Goal: Task Accomplishment & Management: Manage account settings

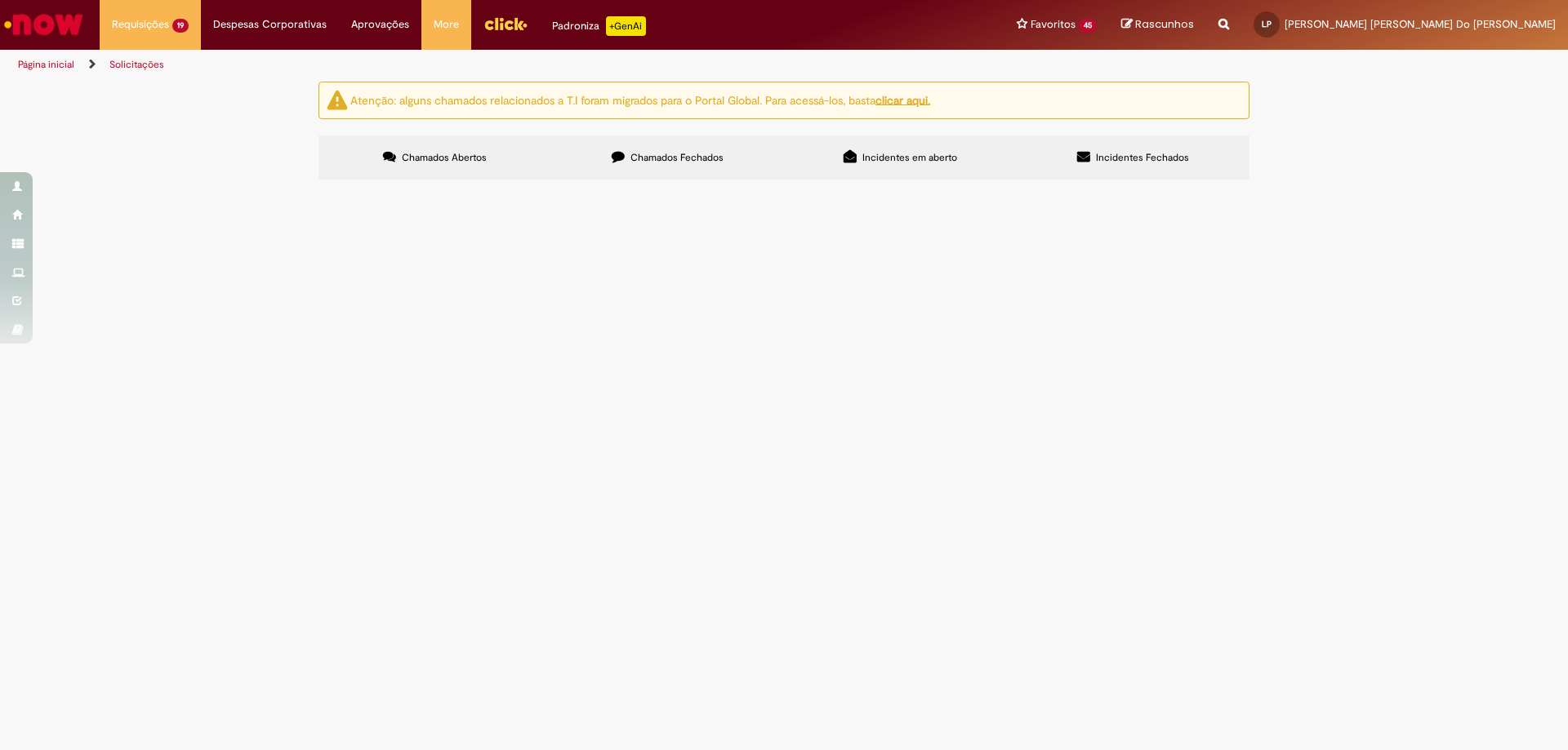
click at [68, 29] on img "Ir para a Homepage" at bounding box center [44, 25] width 85 height 32
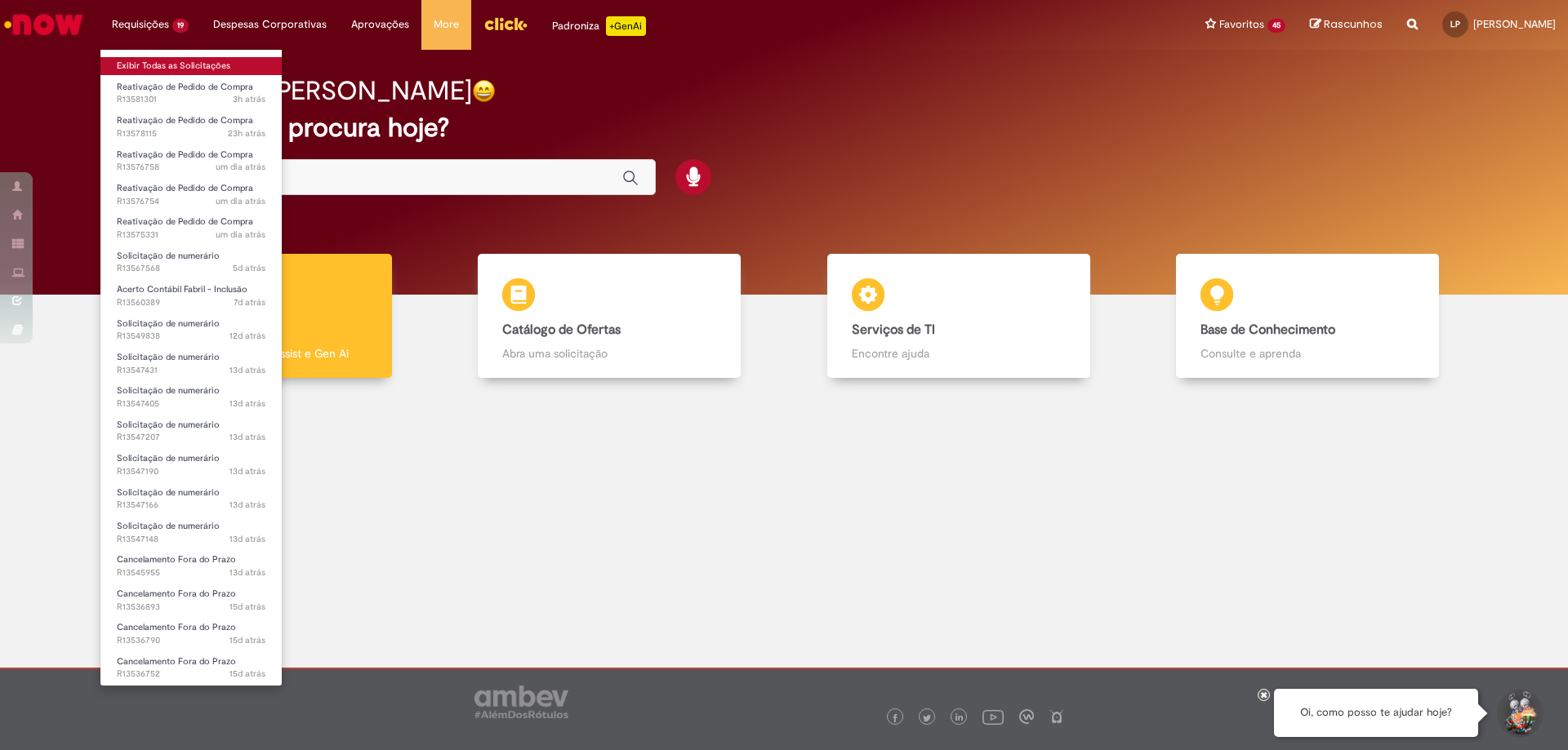
click at [165, 68] on link "Exibir Todas as Solicitações" at bounding box center [191, 66] width 181 height 18
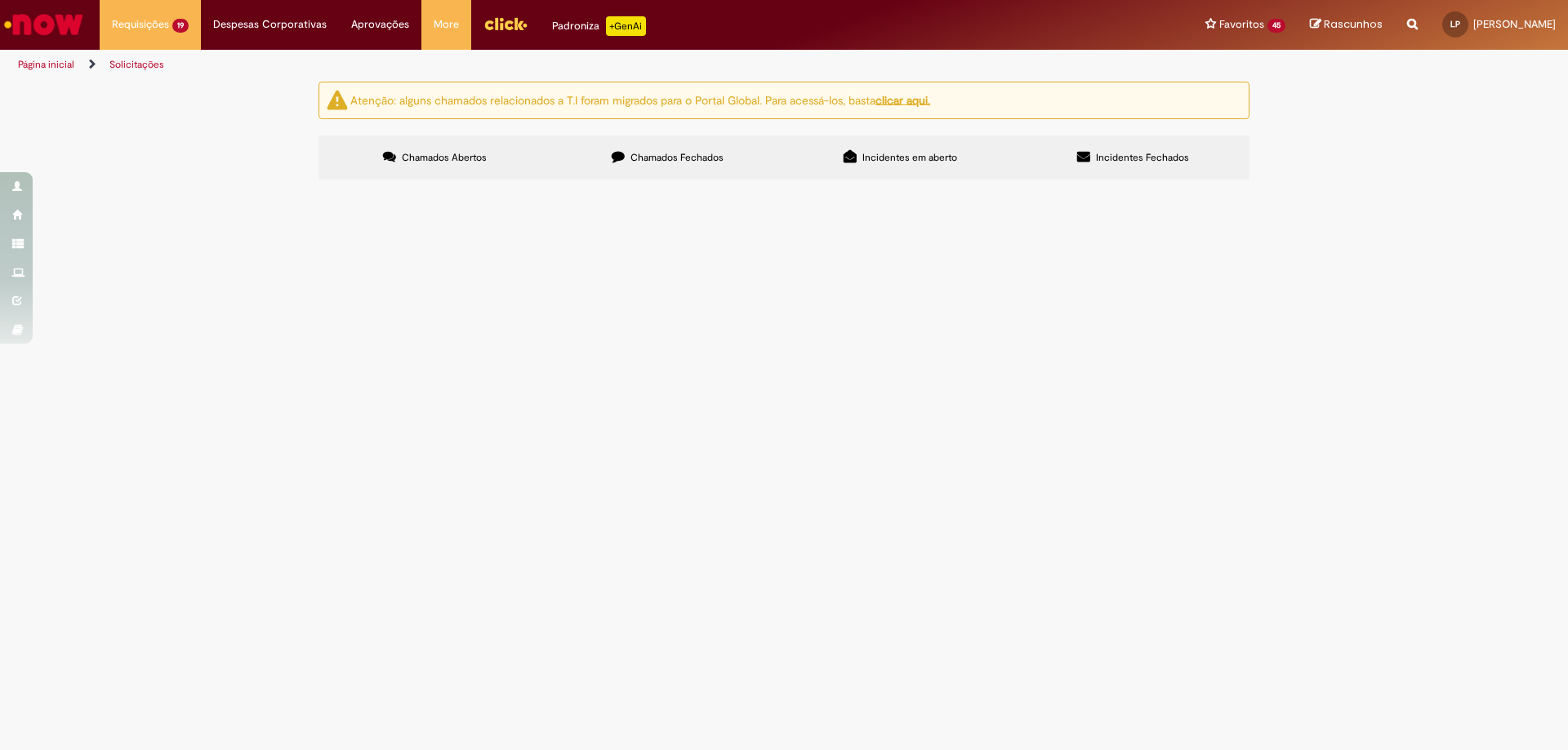
scroll to position [399, 0]
click at [0, 0] on span "Bom dia, por favor fazer o cancelamento da NF 1206549 a NF saiu com peso errado…" at bounding box center [0, 0] width 0 height 0
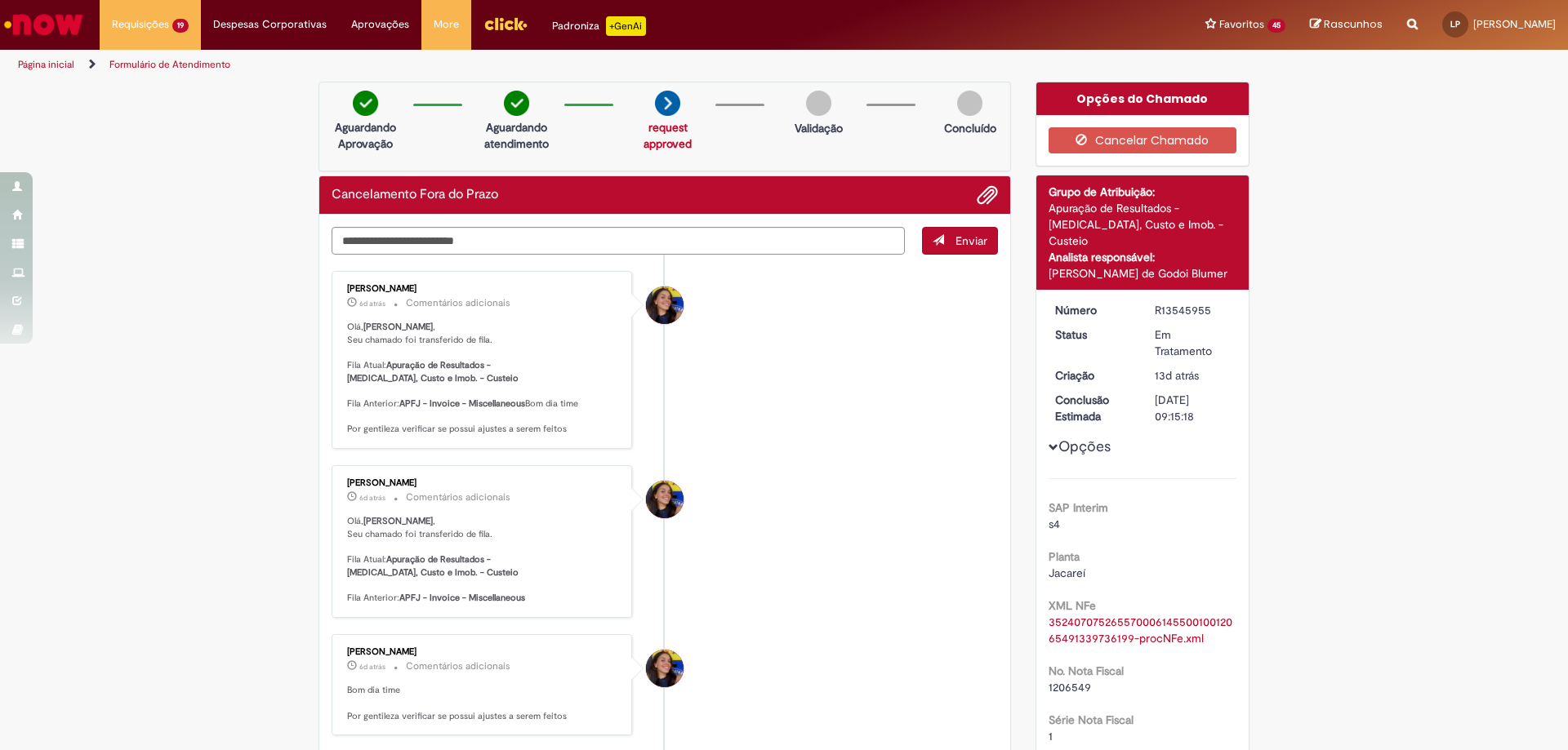
click at [68, 34] on img "Ir para a Homepage" at bounding box center [44, 25] width 85 height 32
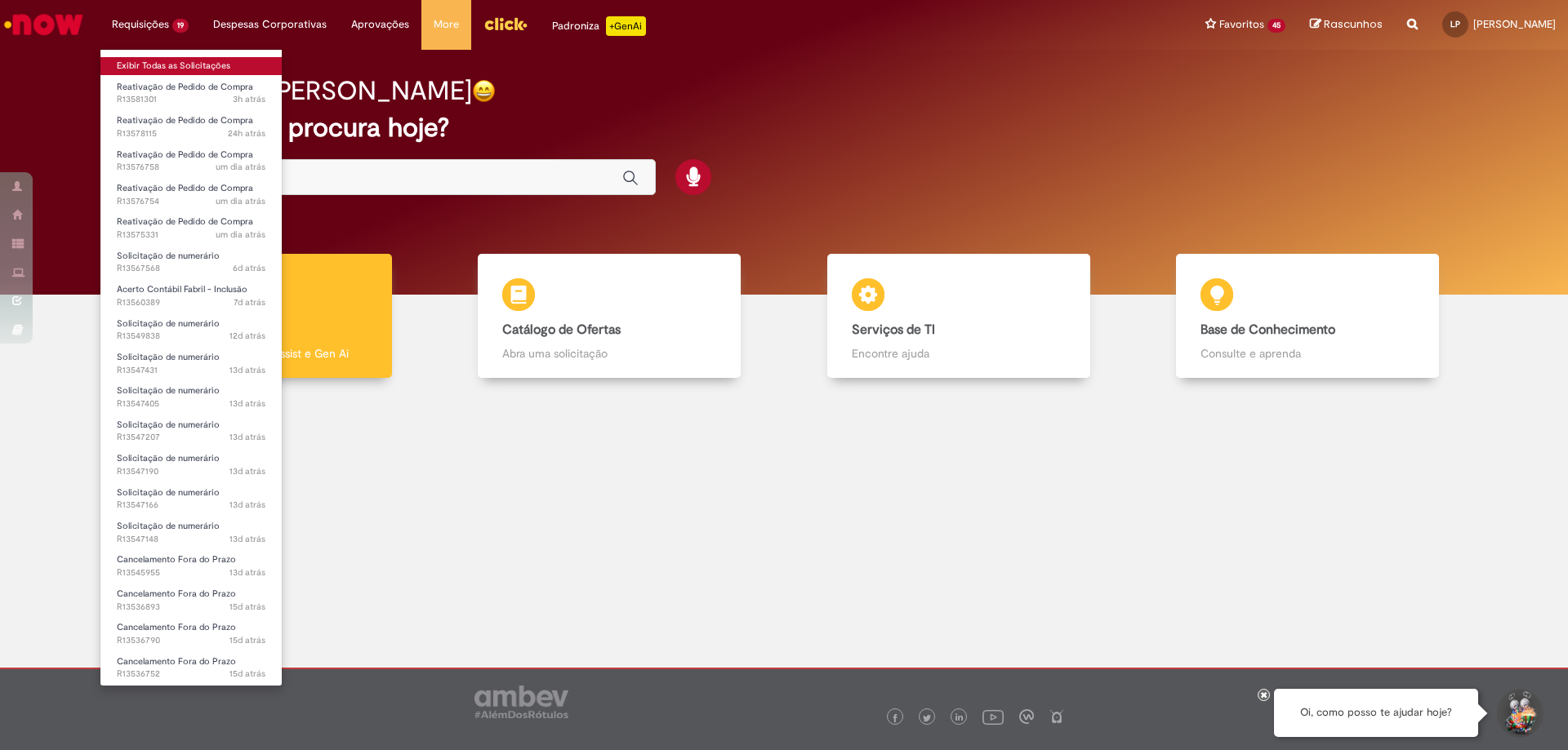
click at [173, 61] on link "Exibir Todas as Solicitações" at bounding box center [191, 66] width 181 height 18
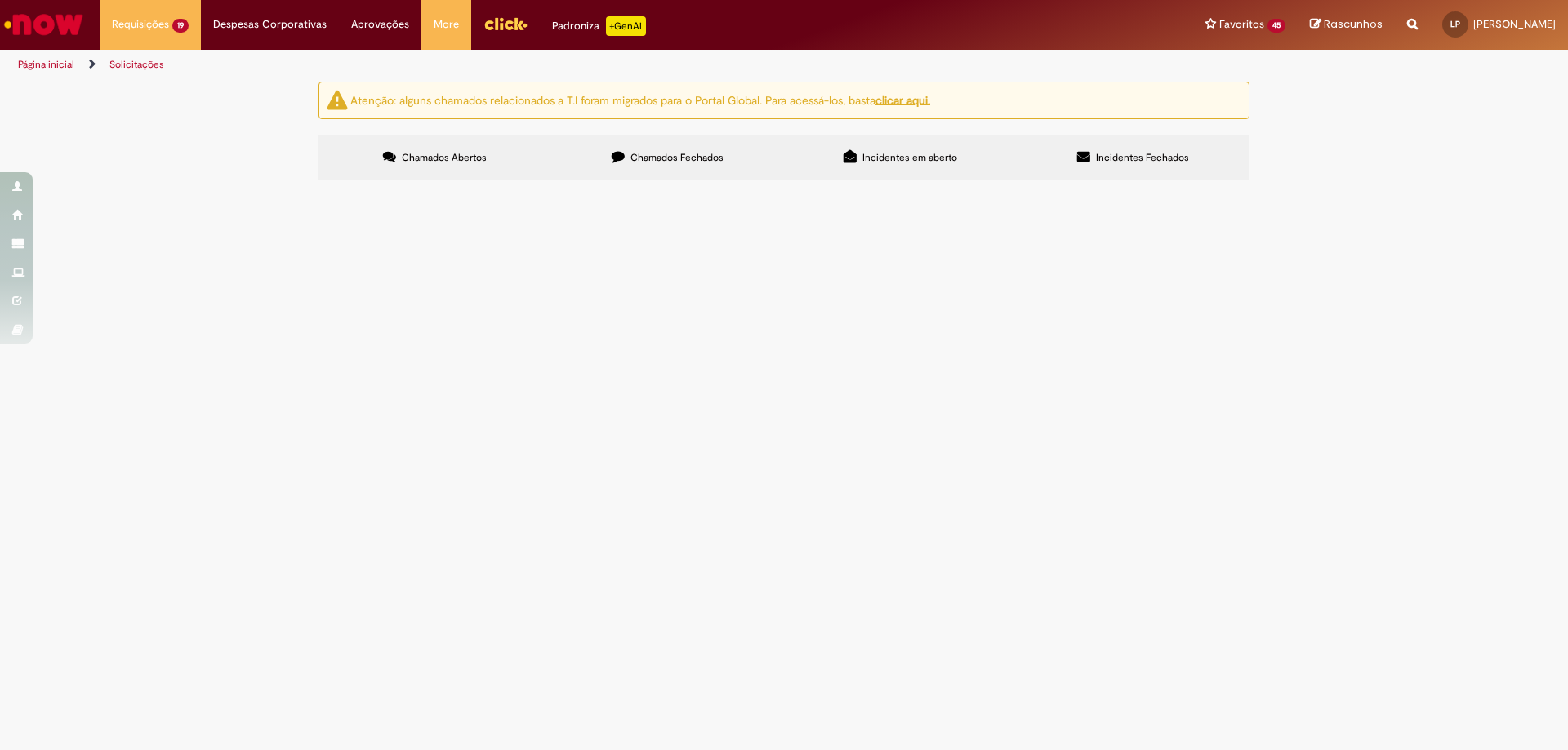
scroll to position [327, 0]
click at [0, 0] on span "pagamento NF 50036 referente [DATE] worldnet" at bounding box center [0, 0] width 0 height 0
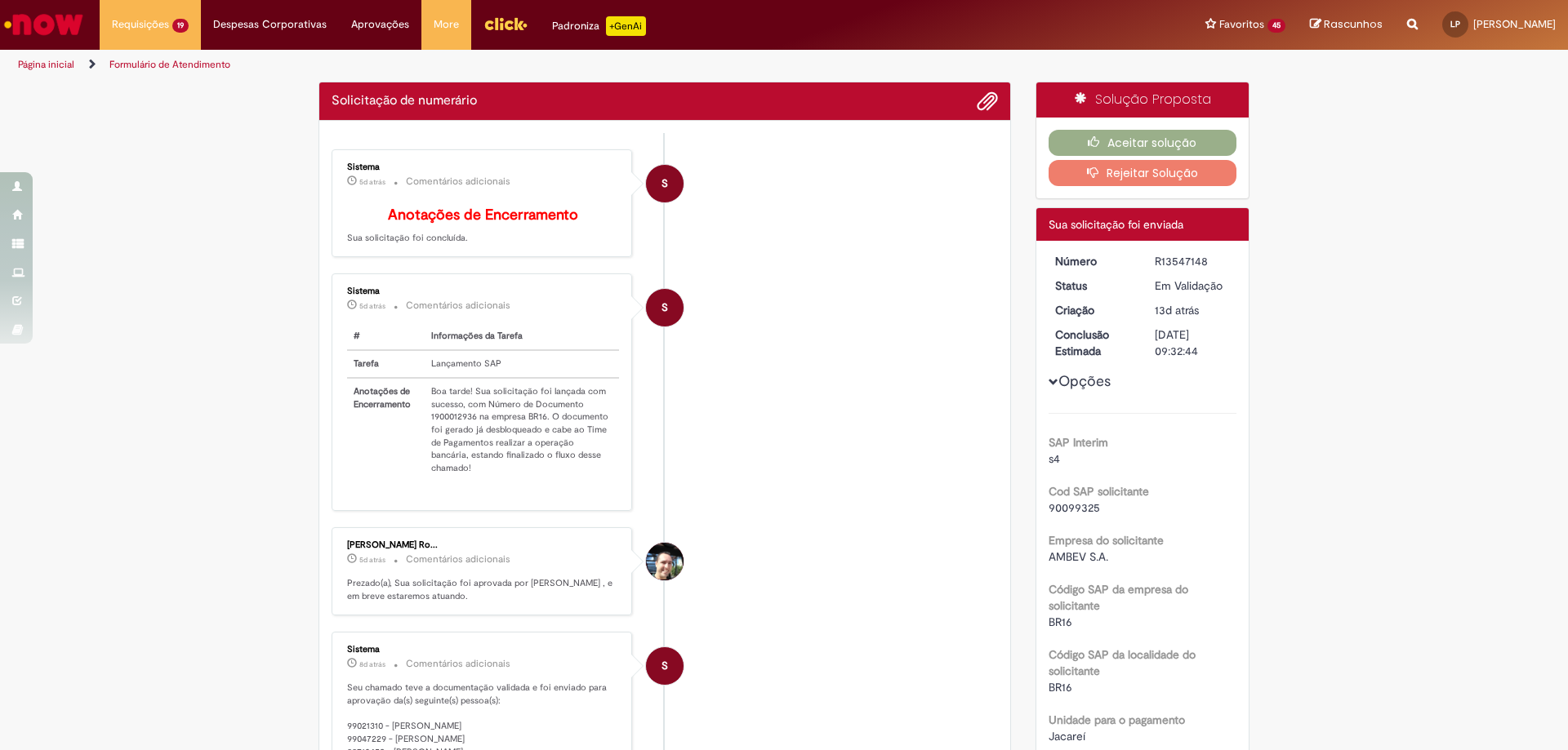
click at [463, 434] on td "Boa tarde! Sua solicitação foi lançada com sucesso, com Número de Documento 190…" at bounding box center [522, 430] width 195 height 104
click at [463, 434] on table "# Informações da Tarefa Tarefa Lançamento SAP Anotações de Encerramento Boa tar…" at bounding box center [483, 402] width 272 height 158
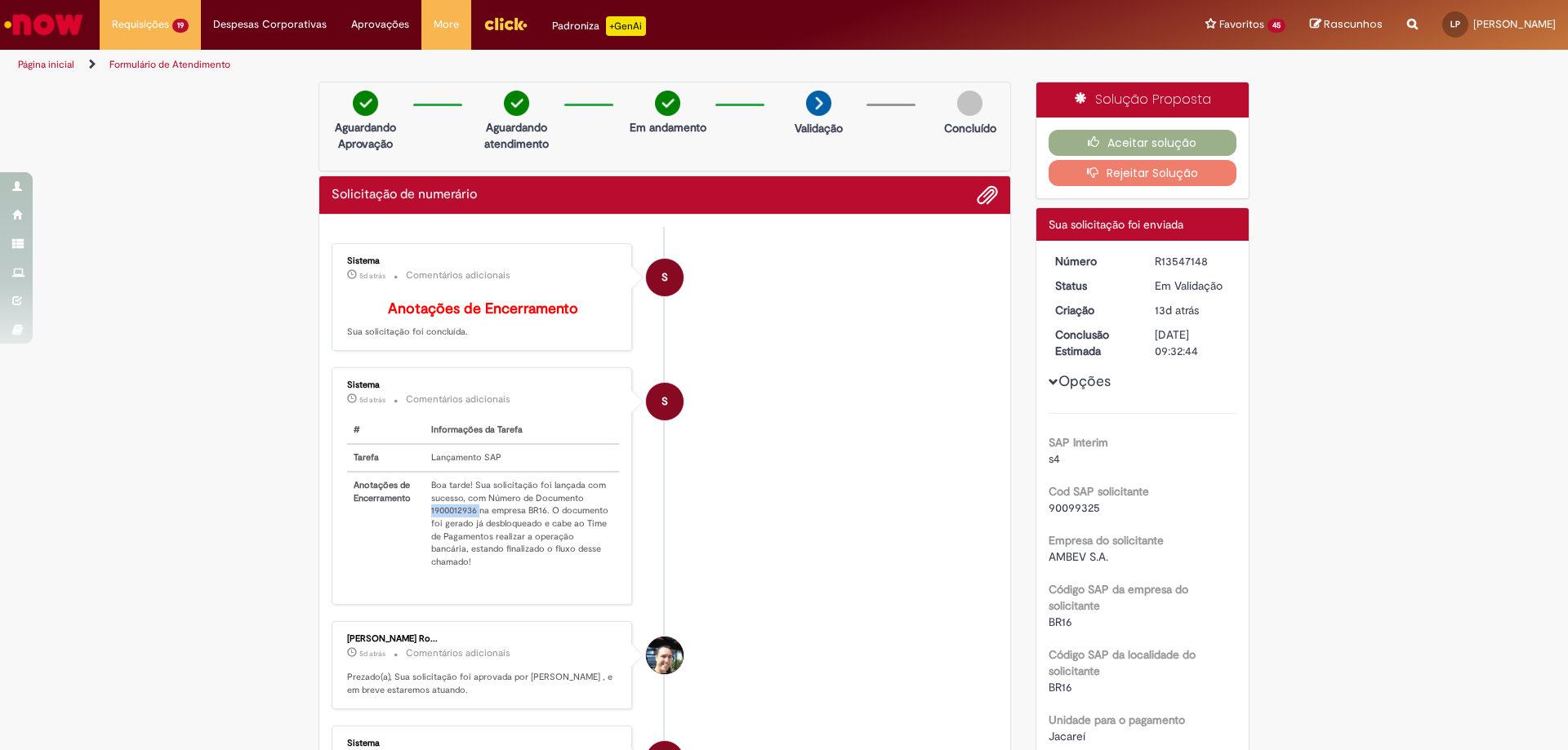
copy td "1900012936"
drag, startPoint x: 1006, startPoint y: 451, endPoint x: 1003, endPoint y: 368, distance: 83.1
click at [1006, 450] on div "Verificar Código de Barras Aguardando Aprovação Aguardando atendimento Em andam…" at bounding box center [665, 724] width 717 height 1283
click at [1105, 134] on button "Aceitar solução" at bounding box center [1143, 142] width 189 height 26
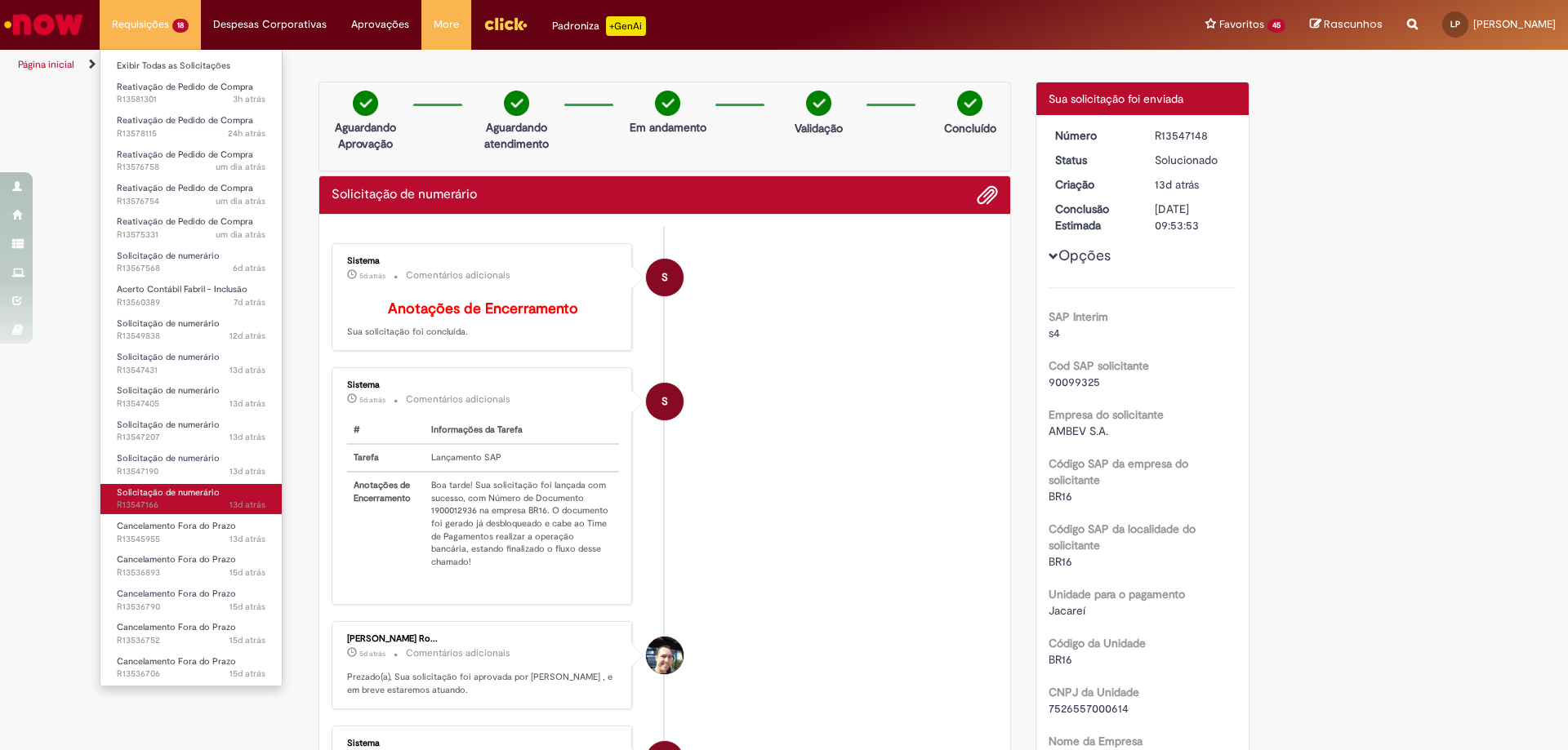
click at [182, 498] on span "Solicitação de numerário" at bounding box center [168, 492] width 103 height 12
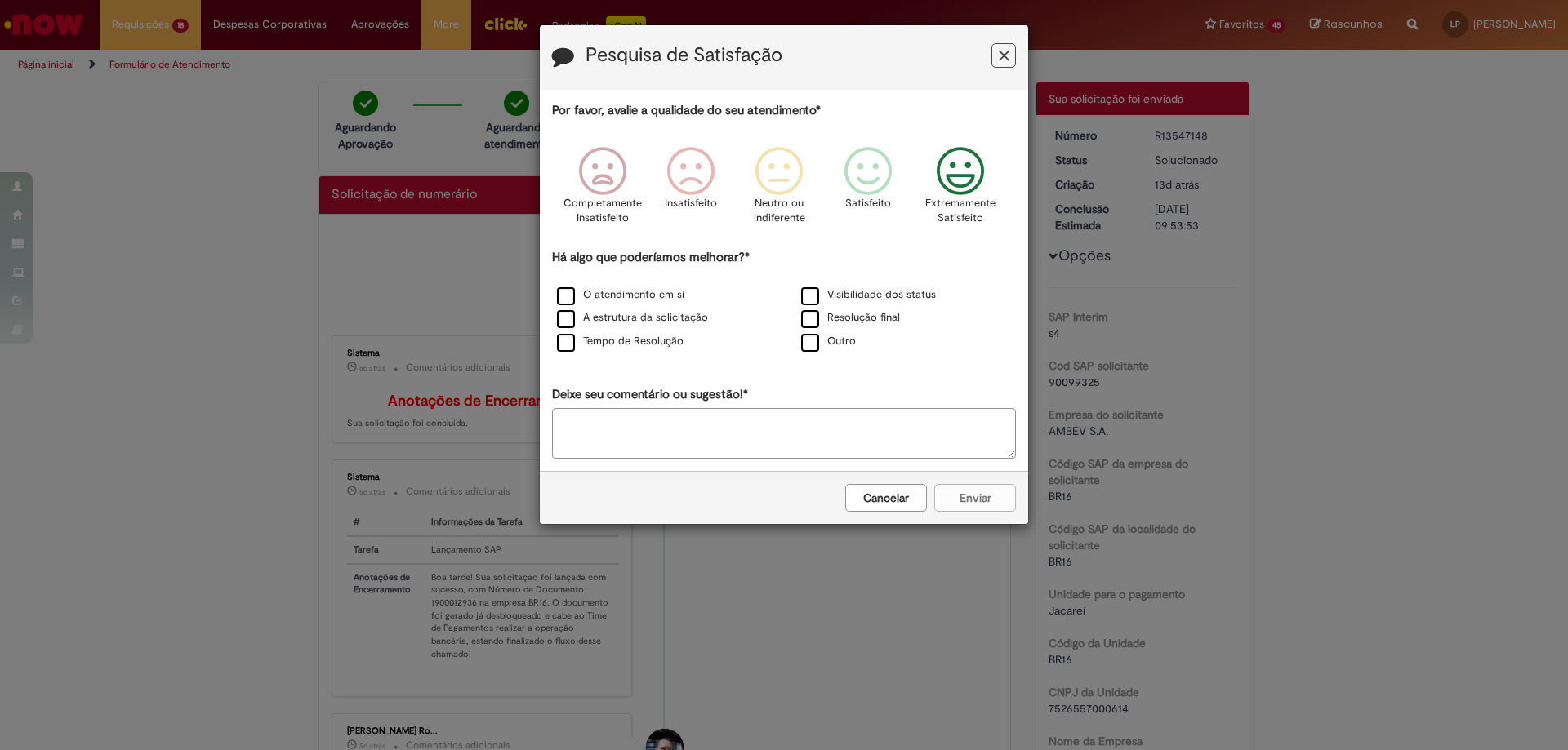
click at [963, 161] on icon "Feedback" at bounding box center [961, 171] width 61 height 49
click at [988, 510] on div "Cancelar Enviar" at bounding box center [784, 497] width 488 height 53
click at [982, 491] on div "Cancelar Enviar" at bounding box center [784, 497] width 488 height 53
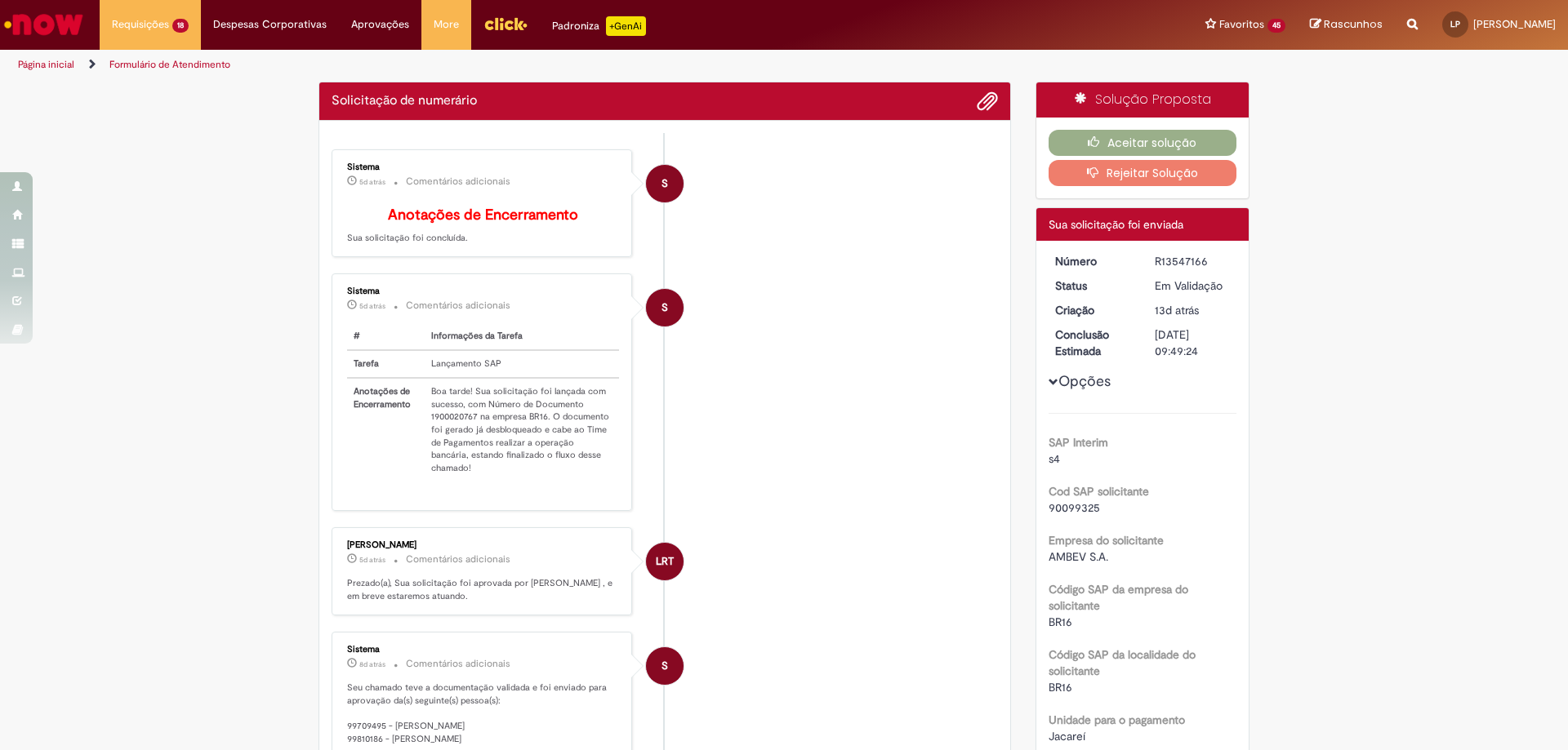
click at [442, 426] on div "Sistema 5d atrás 5 dias atrás Comentários adicionais # Informações da Tarefa Ta…" at bounding box center [481, 392] width 291 height 227
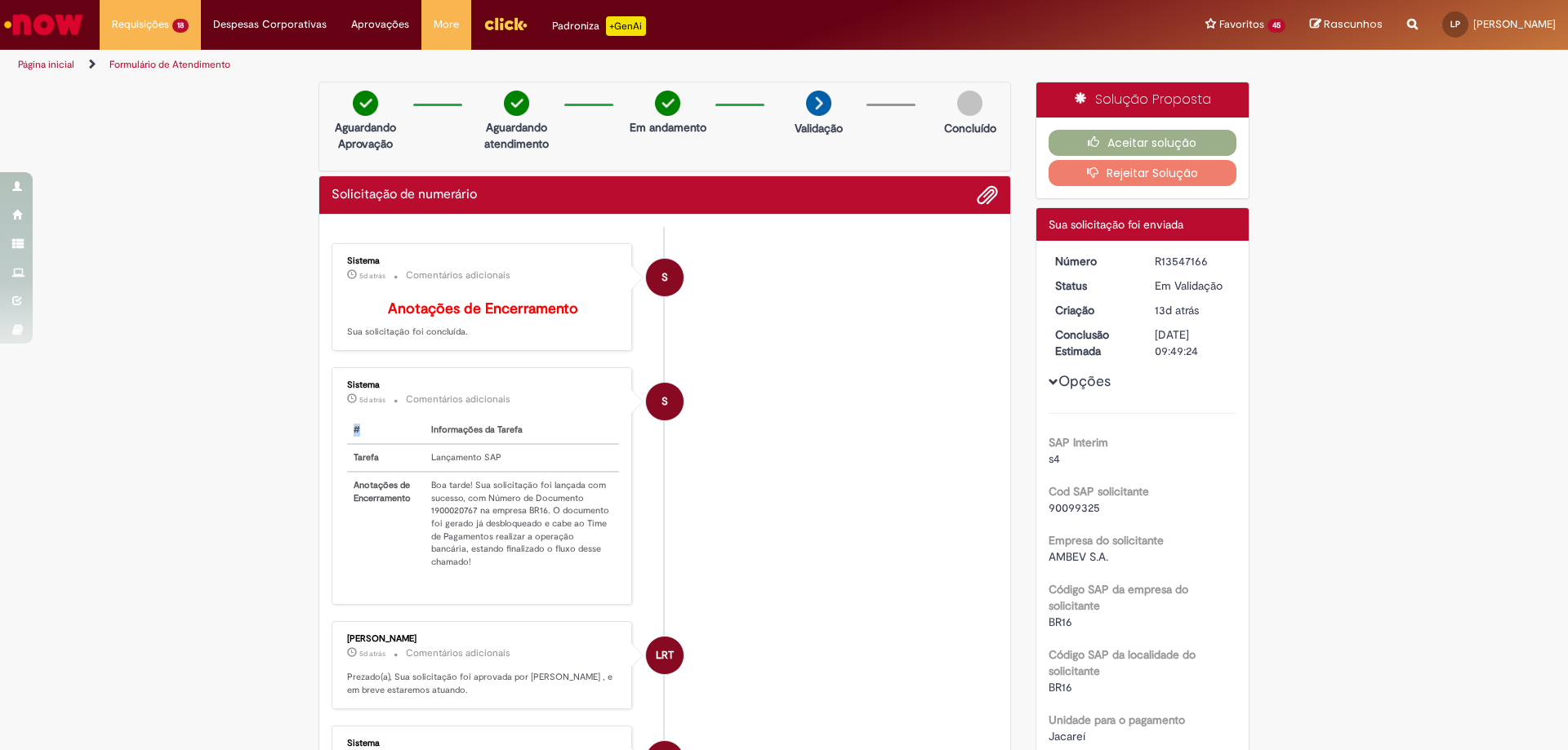
click at [442, 426] on div "Sistema 5d atrás 5 dias atrás Comentários adicionais # Informações da Tarefa Ta…" at bounding box center [481, 485] width 291 height 227
copy div "Comentários adicionais #"
click at [445, 520] on td "Boa tarde! Sua solicitação foi lançada com sucesso, com Número de Documento 190…" at bounding box center [522, 524] width 195 height 104
copy td "1900020767"
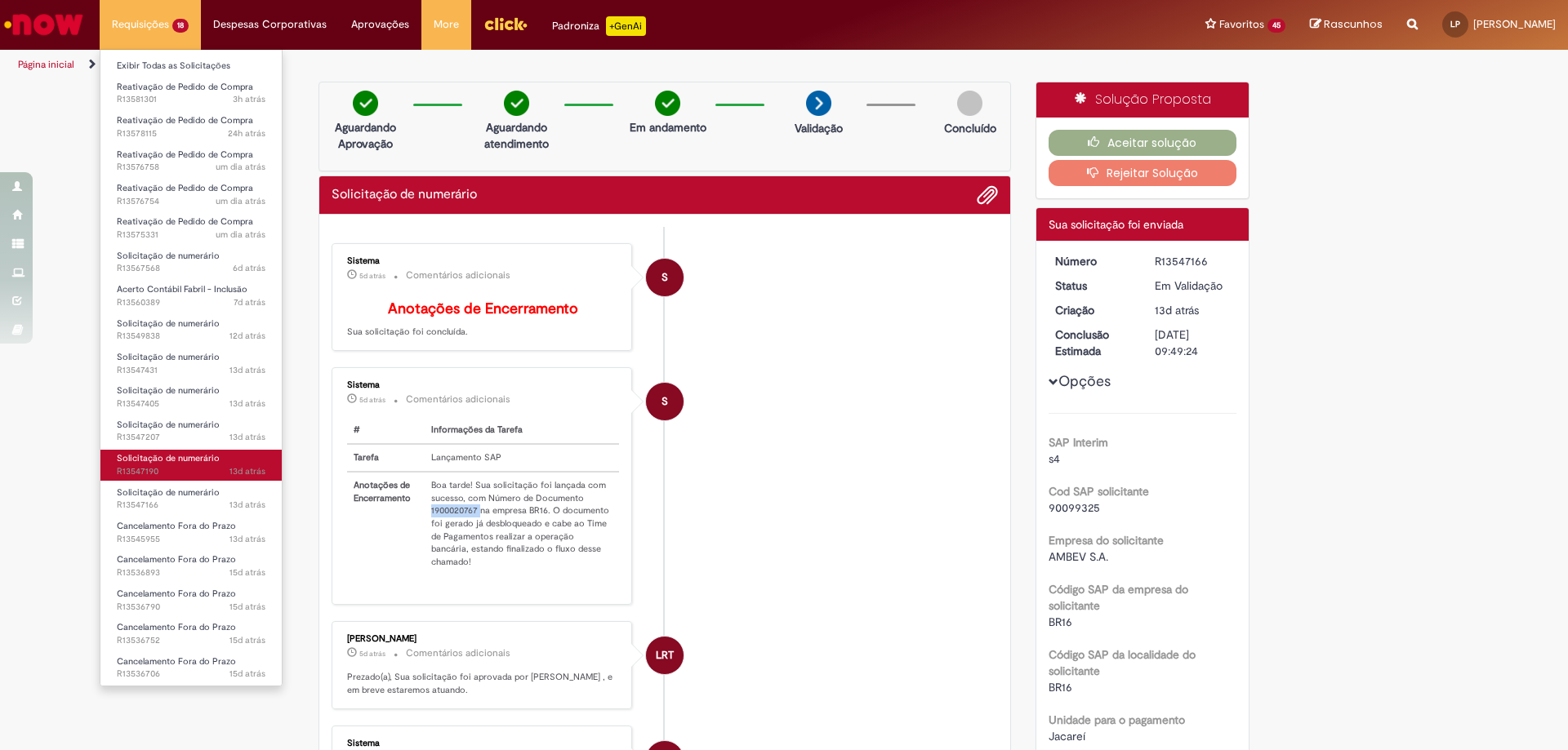
click at [164, 465] on span "13d atrás 13 dias atrás R13547190" at bounding box center [191, 471] width 149 height 13
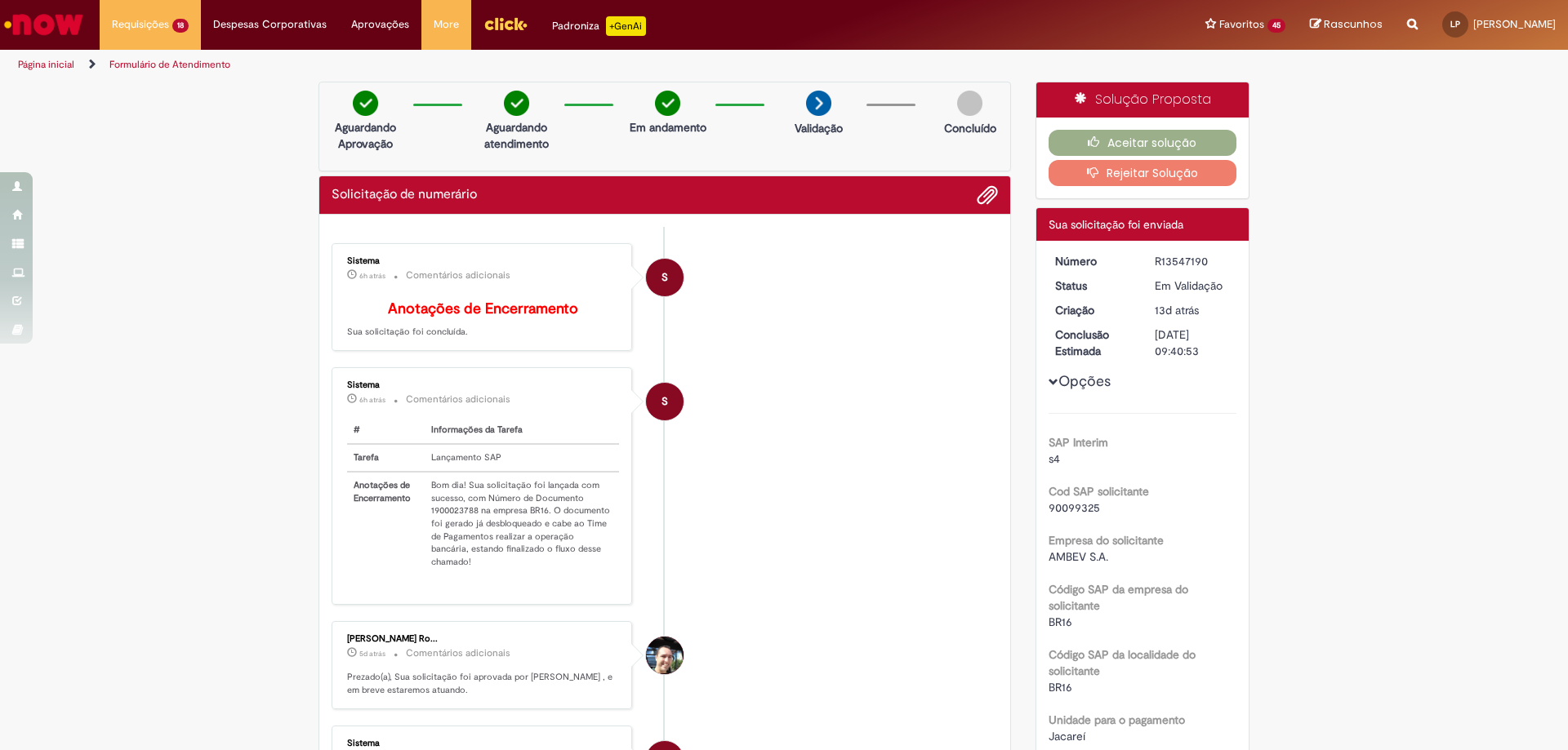
click at [461, 524] on td "Bom dia! Sua solicitação foi lançada com sucesso, com Número de Documento 19000…" at bounding box center [522, 524] width 195 height 104
copy td "1900023788"
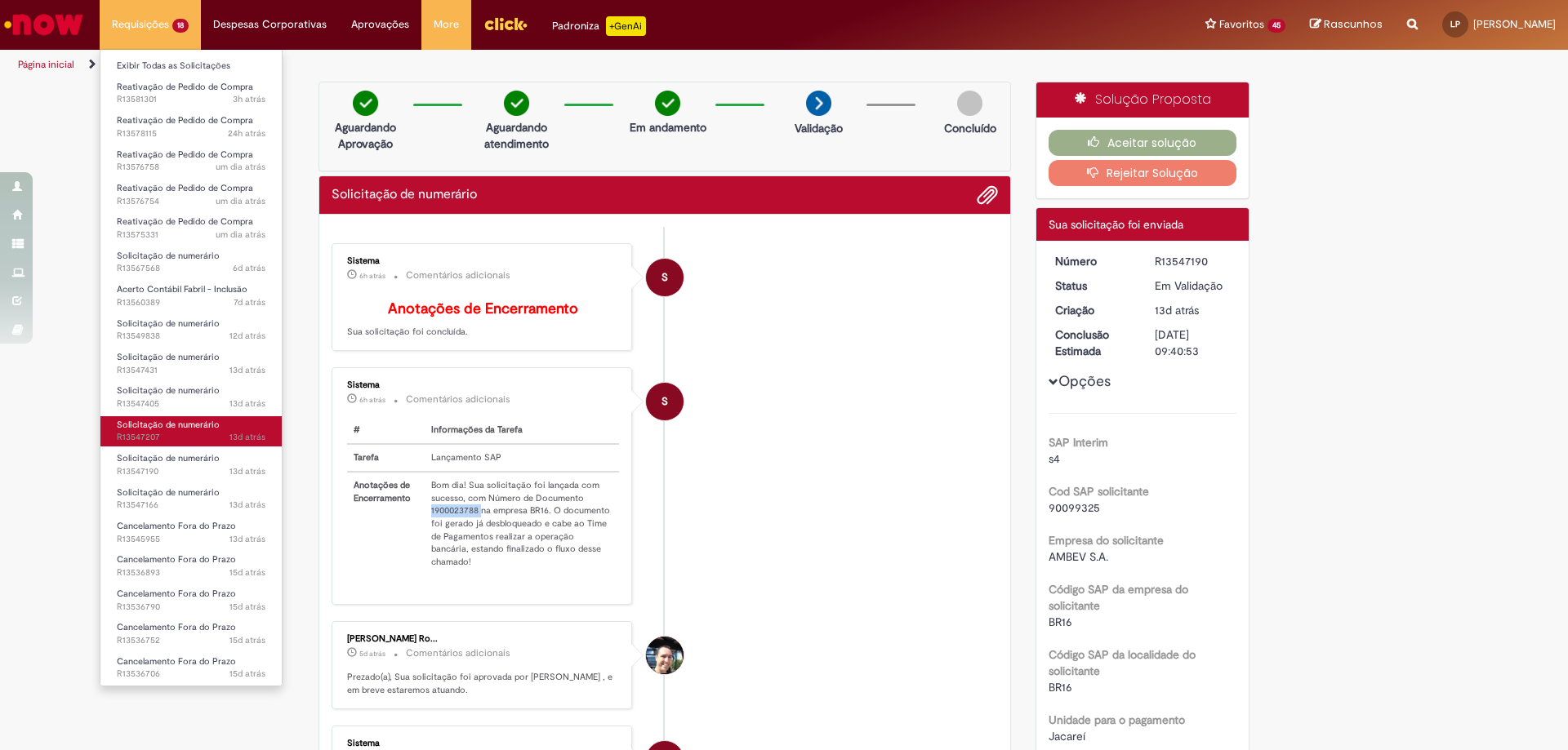
click at [180, 433] on span "13d atrás 13 dias atrás R13547207" at bounding box center [191, 437] width 149 height 13
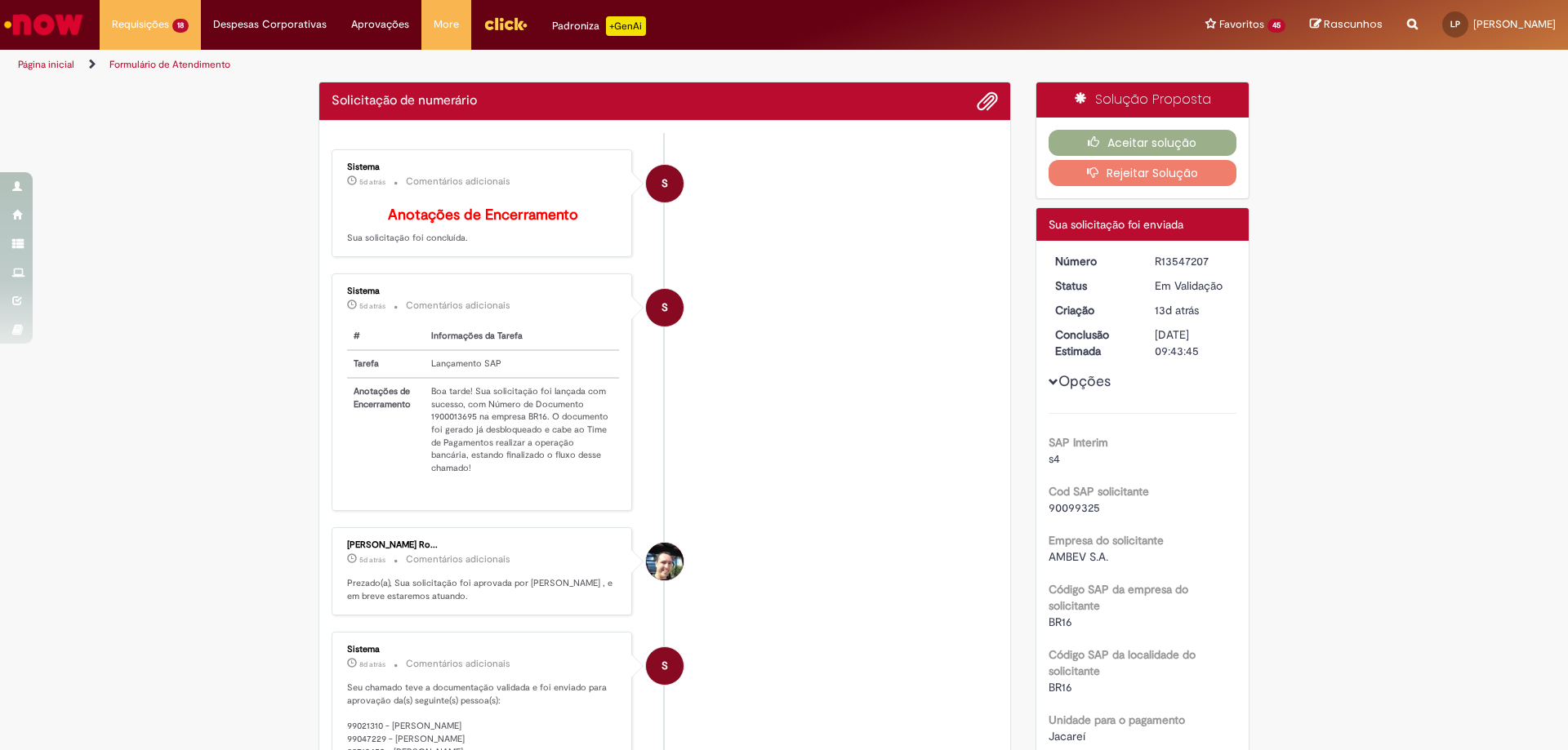
click at [445, 429] on td "Boa tarde! Sua solicitação foi lançada com sucesso, com Número de Documento 190…" at bounding box center [522, 430] width 195 height 104
copy td "1900013695"
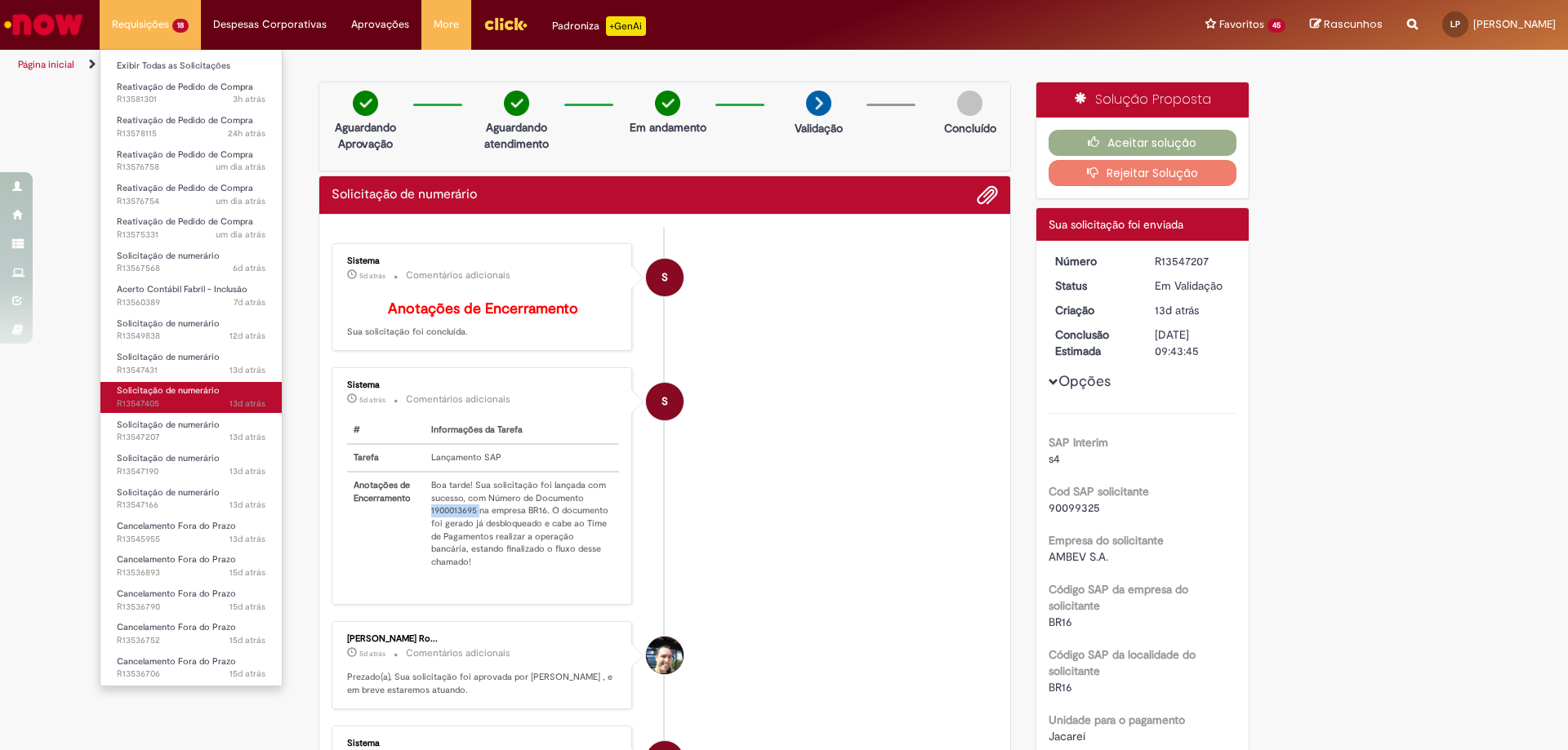
click at [166, 393] on span "Solicitação de numerário" at bounding box center [168, 391] width 103 height 12
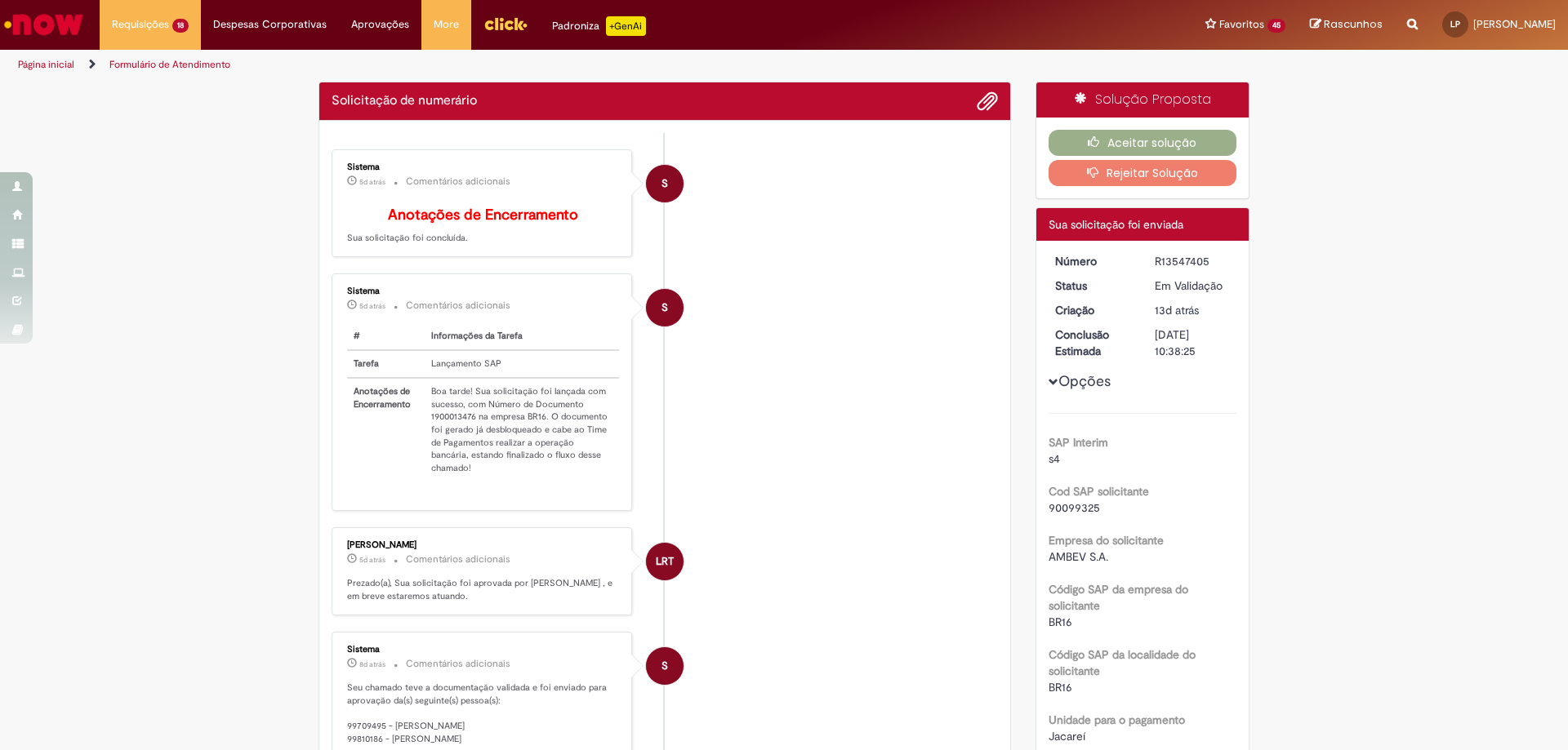
click at [448, 433] on td "Boa tarde! Sua solicitação foi lançada com sucesso, com Número de Documento 190…" at bounding box center [522, 430] width 195 height 104
copy td "1900013476"
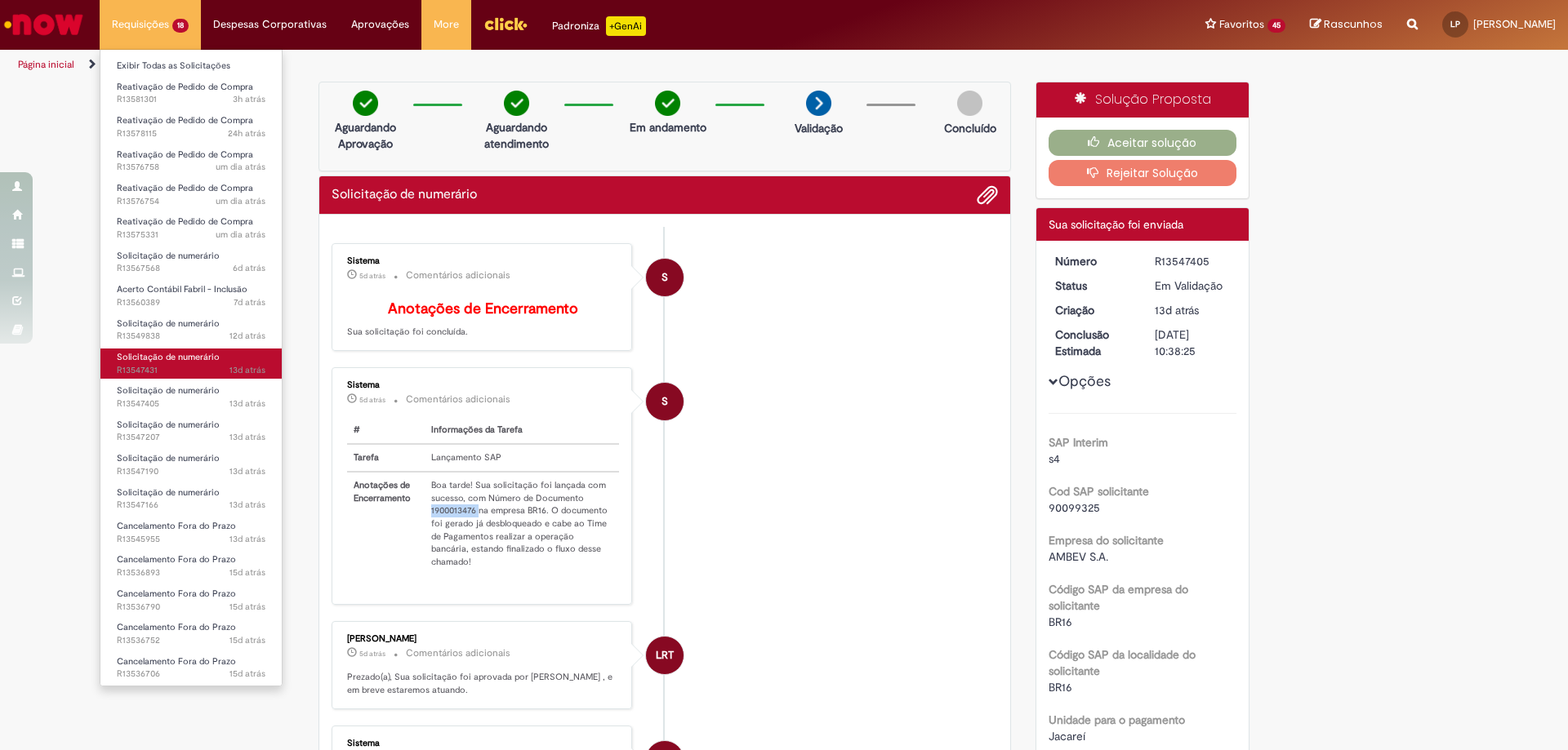
click at [173, 369] on span "13d atrás 13 dias atrás R13547431" at bounding box center [191, 370] width 149 height 13
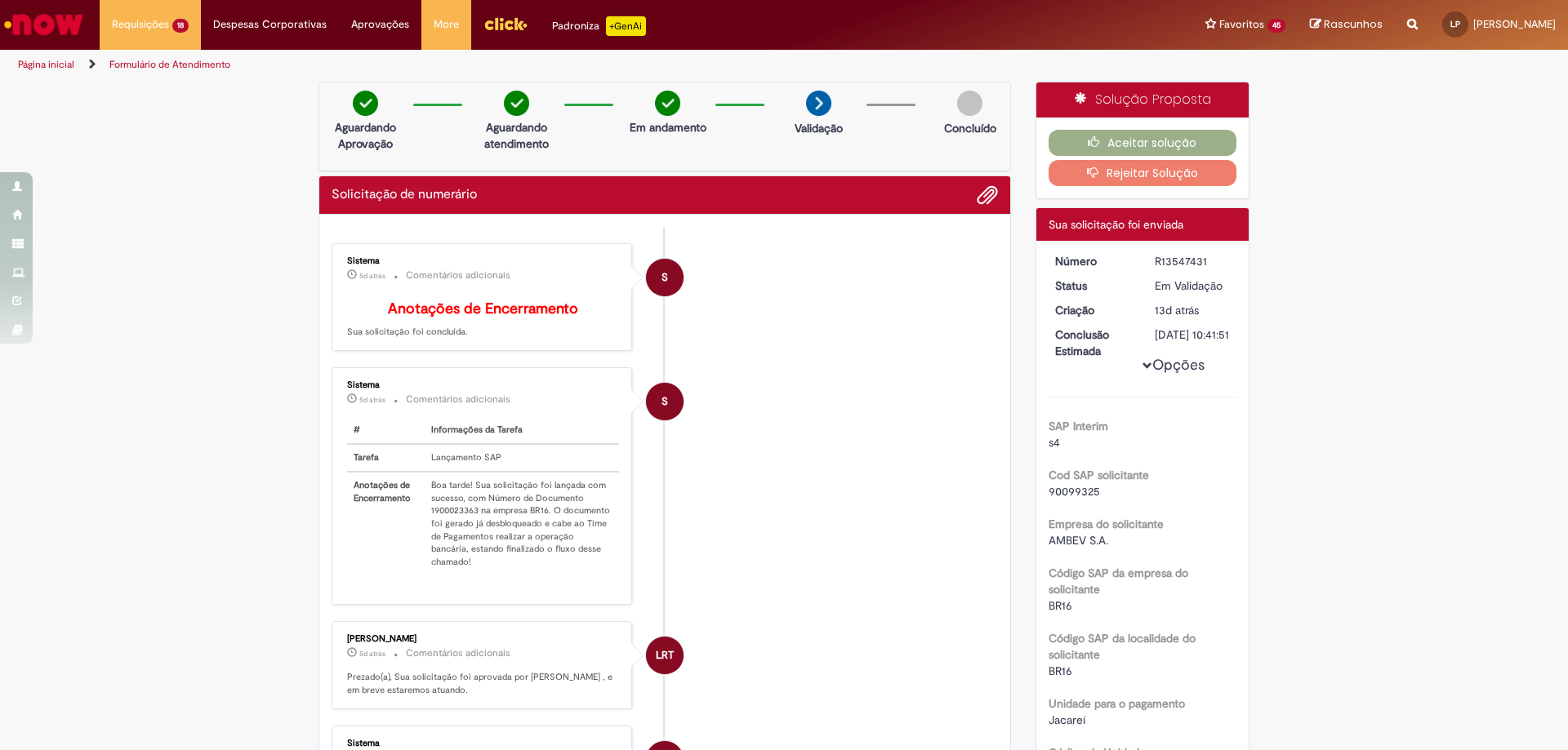
click at [456, 434] on th "Informações da Tarefa" at bounding box center [522, 431] width 195 height 27
click at [446, 520] on td "Boa tarde! Sua solicitação foi lançada com sucesso, com Número de Documento 190…" at bounding box center [522, 524] width 195 height 104
copy td "1900023363"
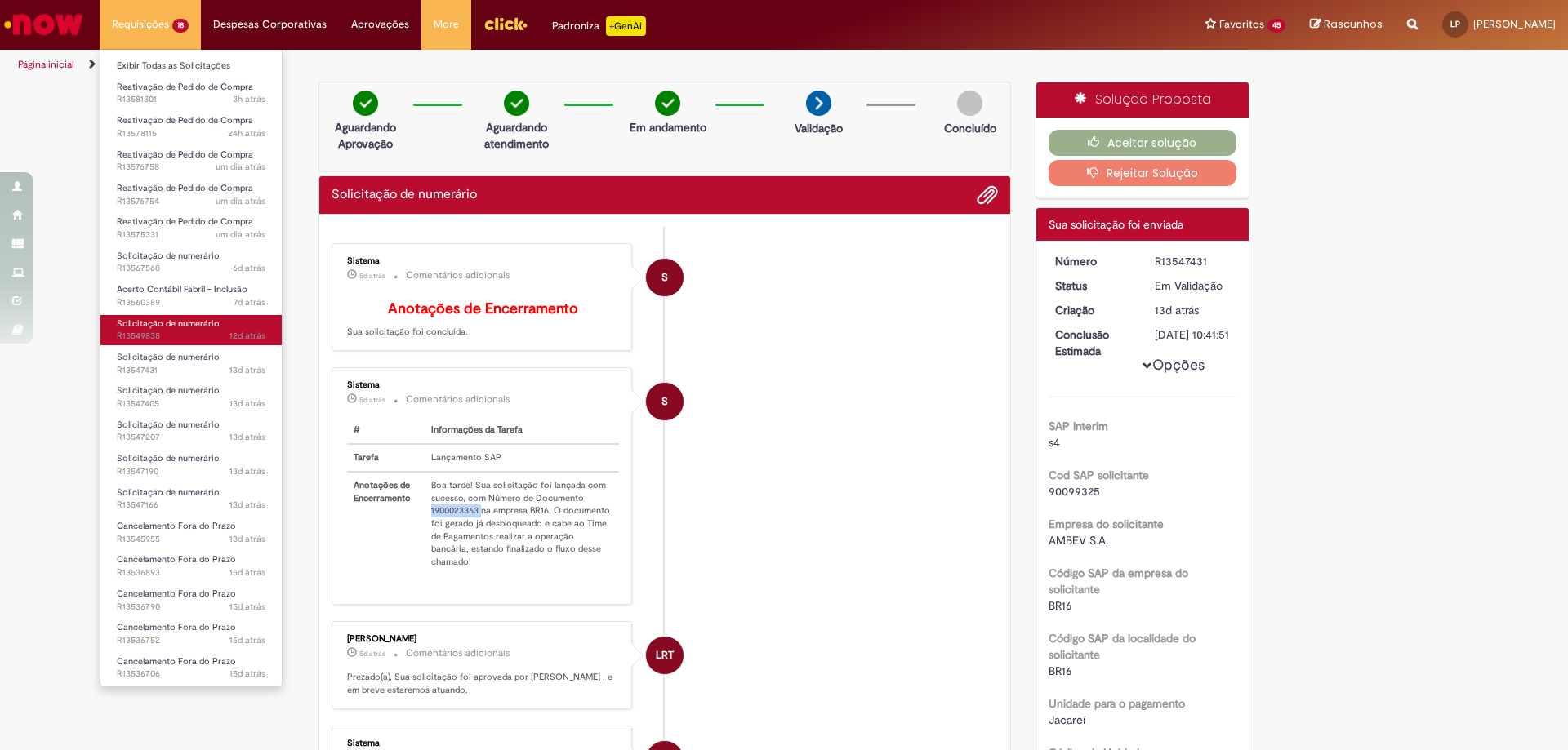
click at [172, 319] on span "Solicitação de numerário" at bounding box center [168, 323] width 103 height 12
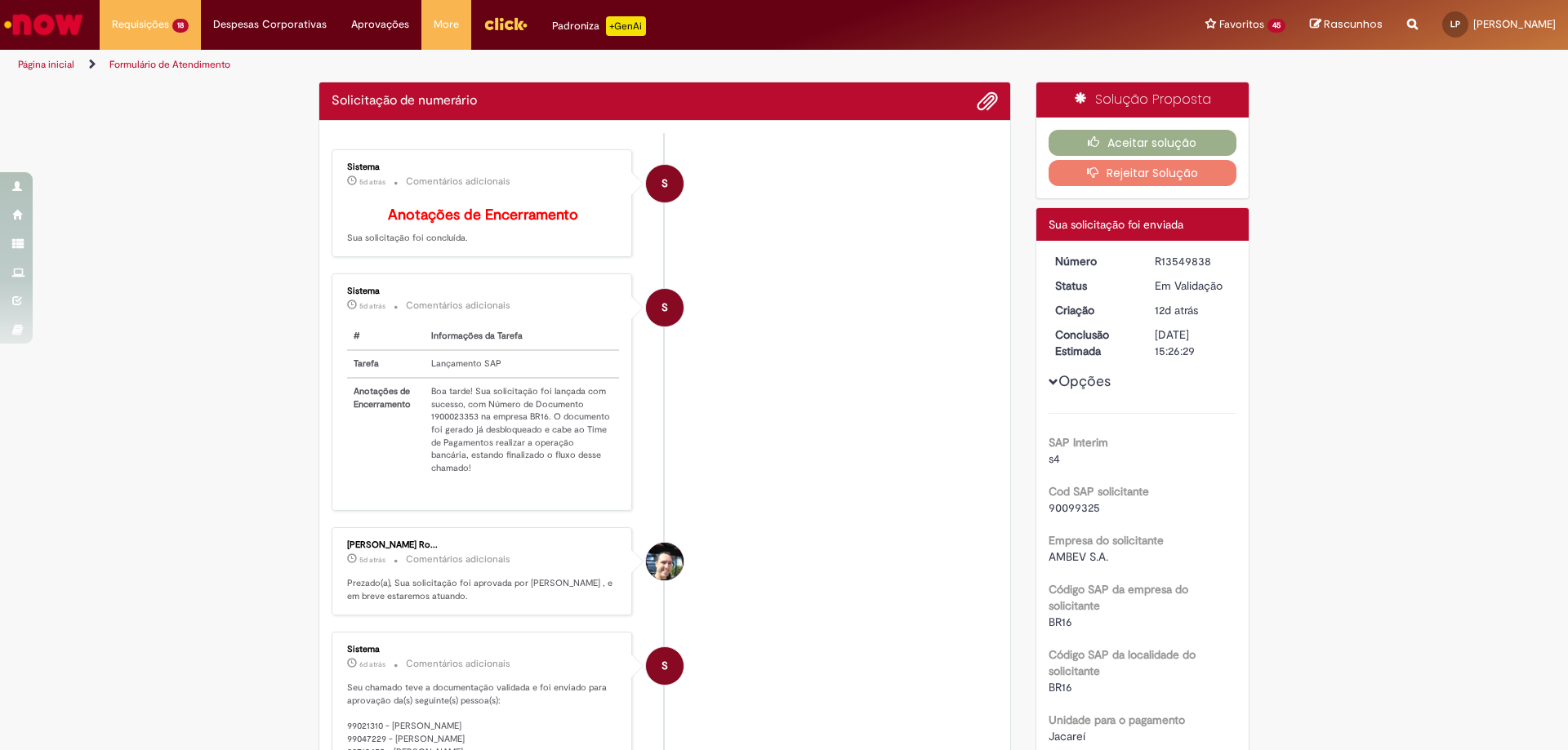
click at [463, 429] on td "Boa tarde! Sua solicitação foi lançada com sucesso, com Número de Documento 190…" at bounding box center [522, 430] width 195 height 104
copy td "1900023353"
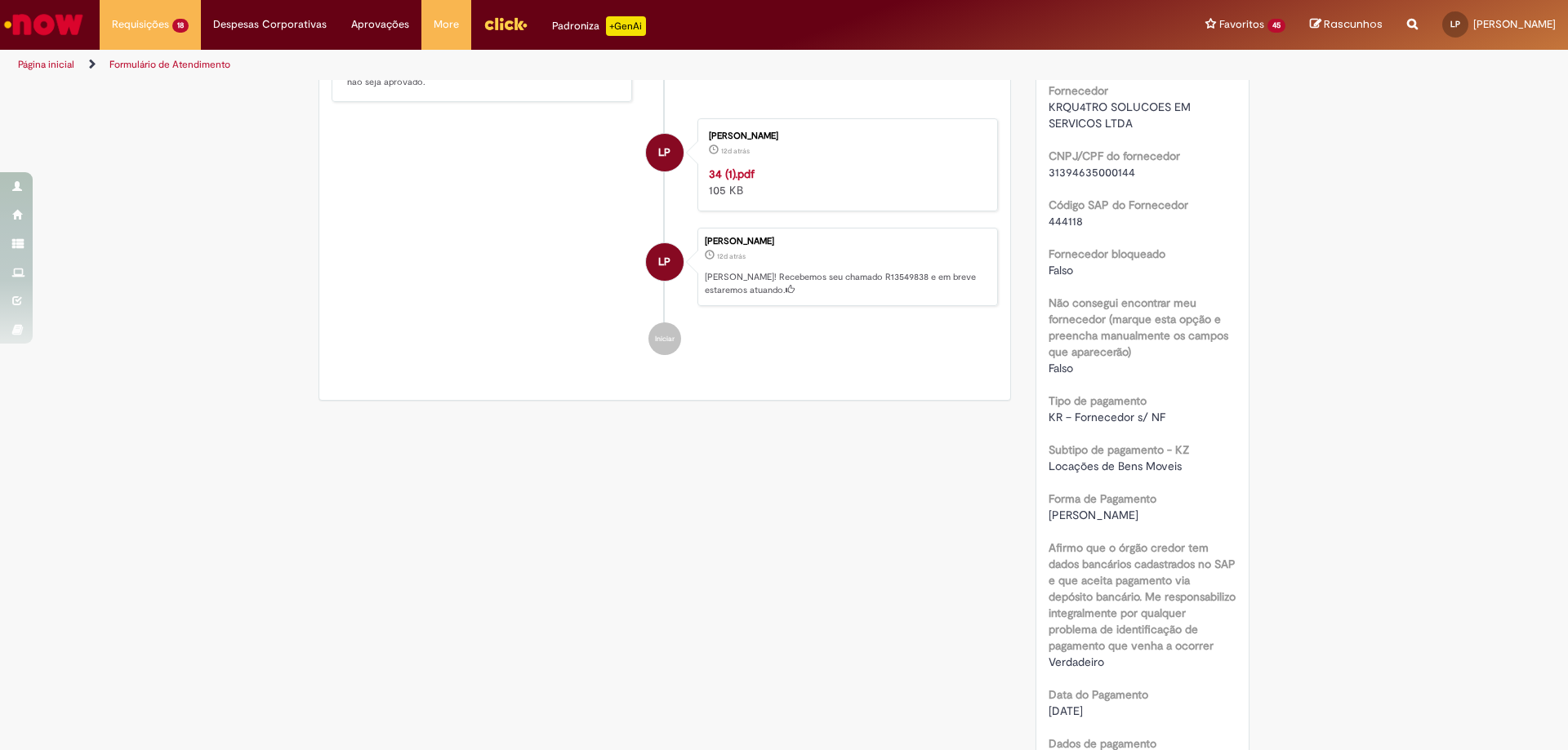
scroll to position [548, 0]
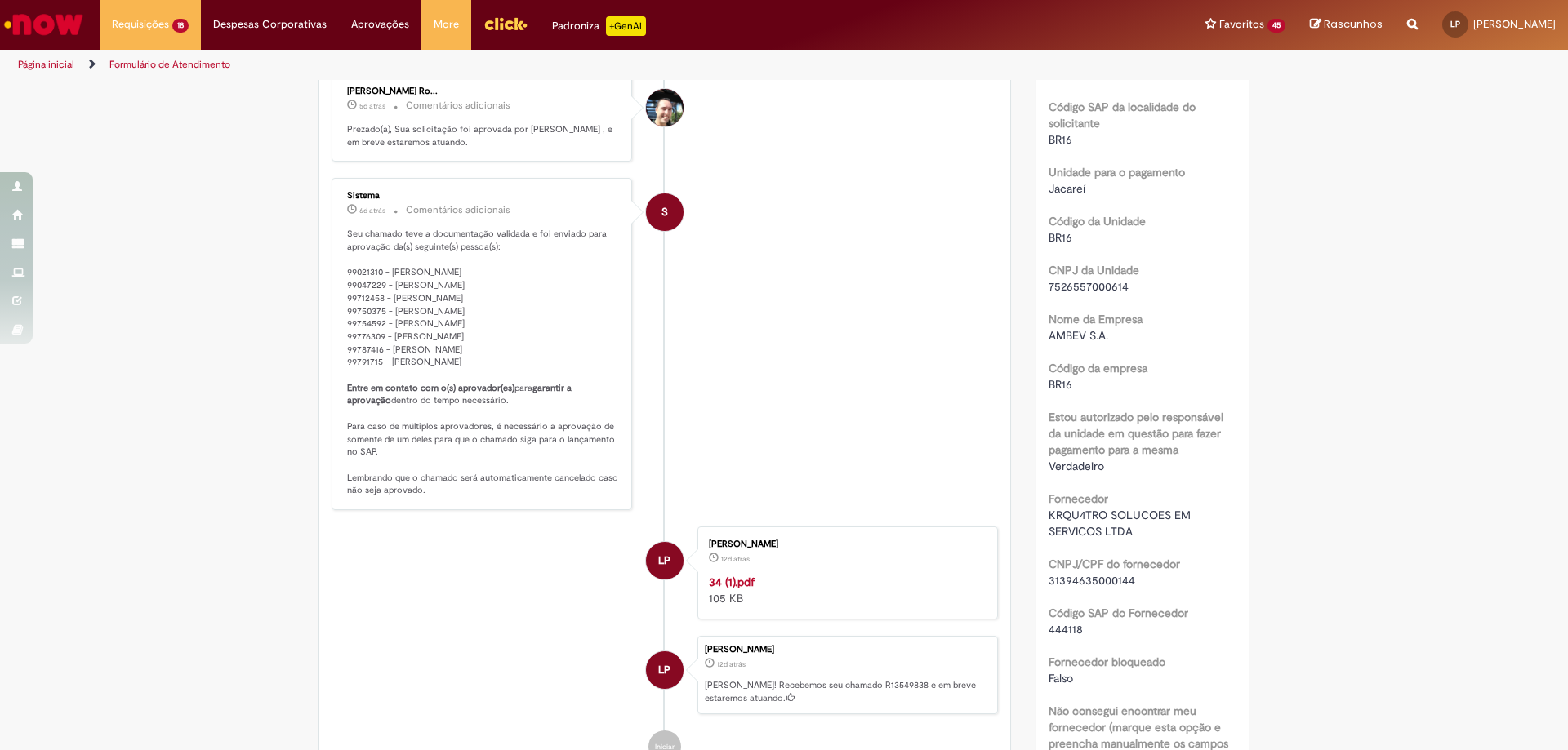
click at [854, 451] on li "S Sistema 6d atrás 6 dias atrás Comentários adicionais Seu chamado teve a docum…" at bounding box center [664, 344] width 667 height 332
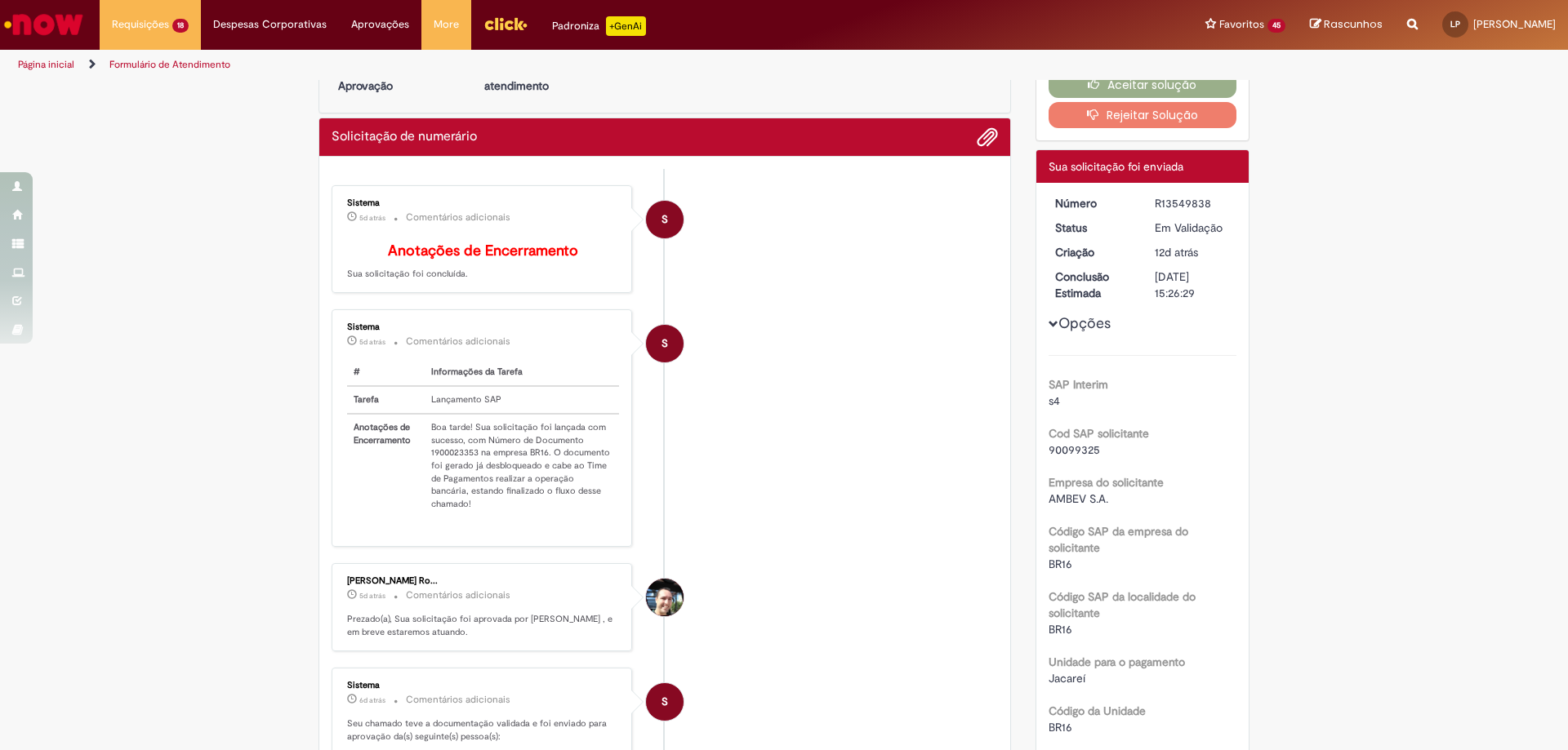
scroll to position [0, 0]
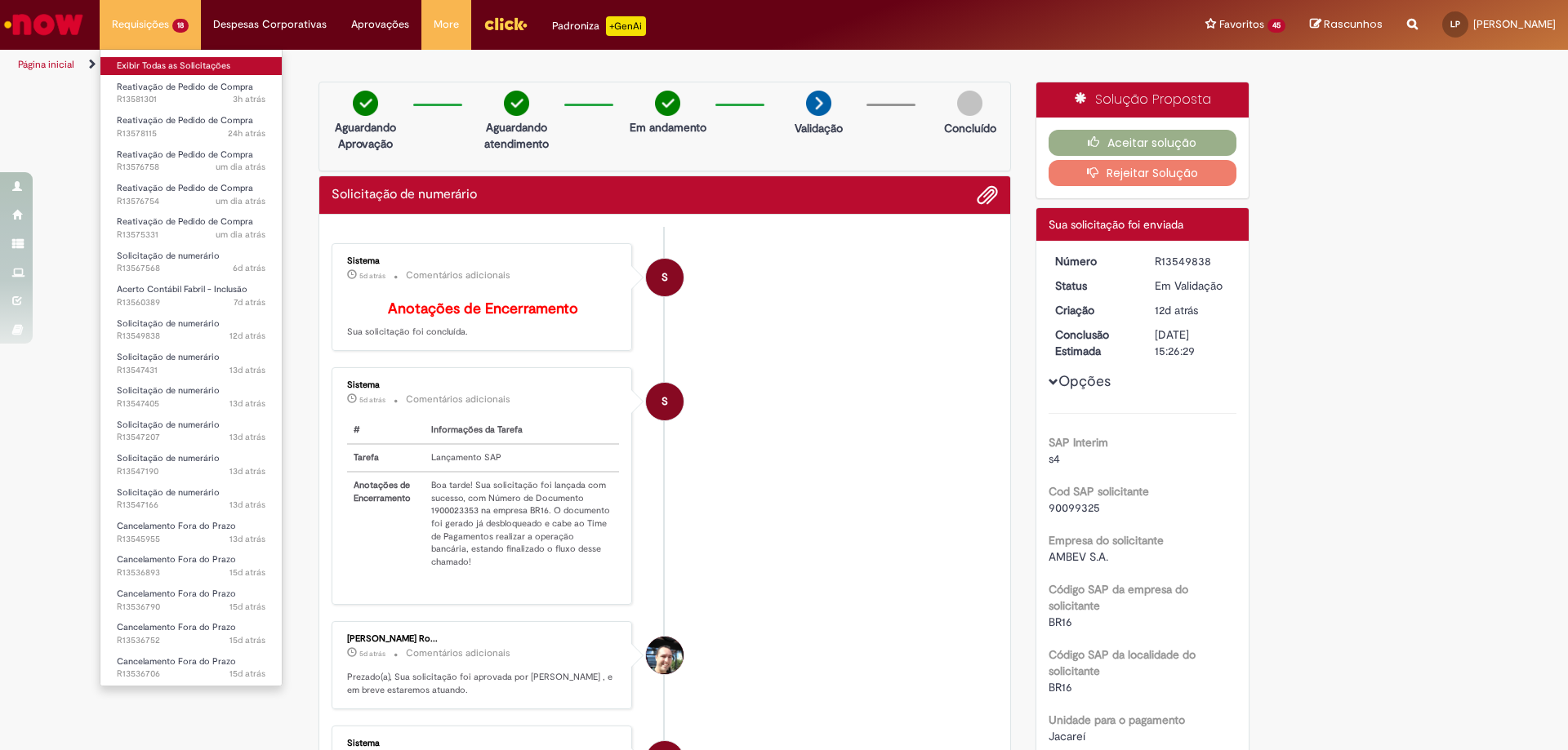
click at [154, 61] on link "Exibir Todas as Solicitações" at bounding box center [191, 66] width 181 height 18
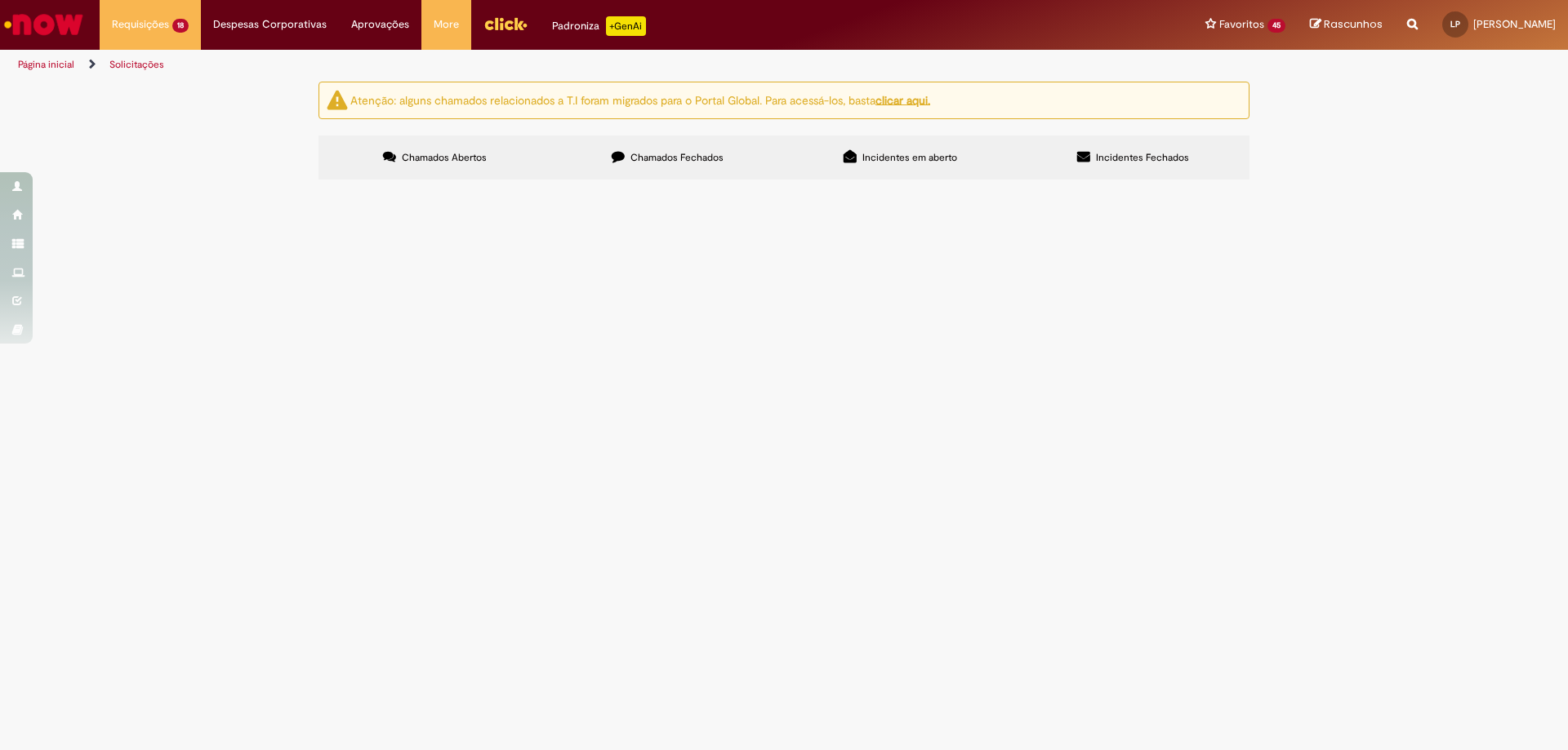
scroll to position [327, 0]
click at [0, 0] on span "KRquatro [DATE]" at bounding box center [0, 0] width 0 height 0
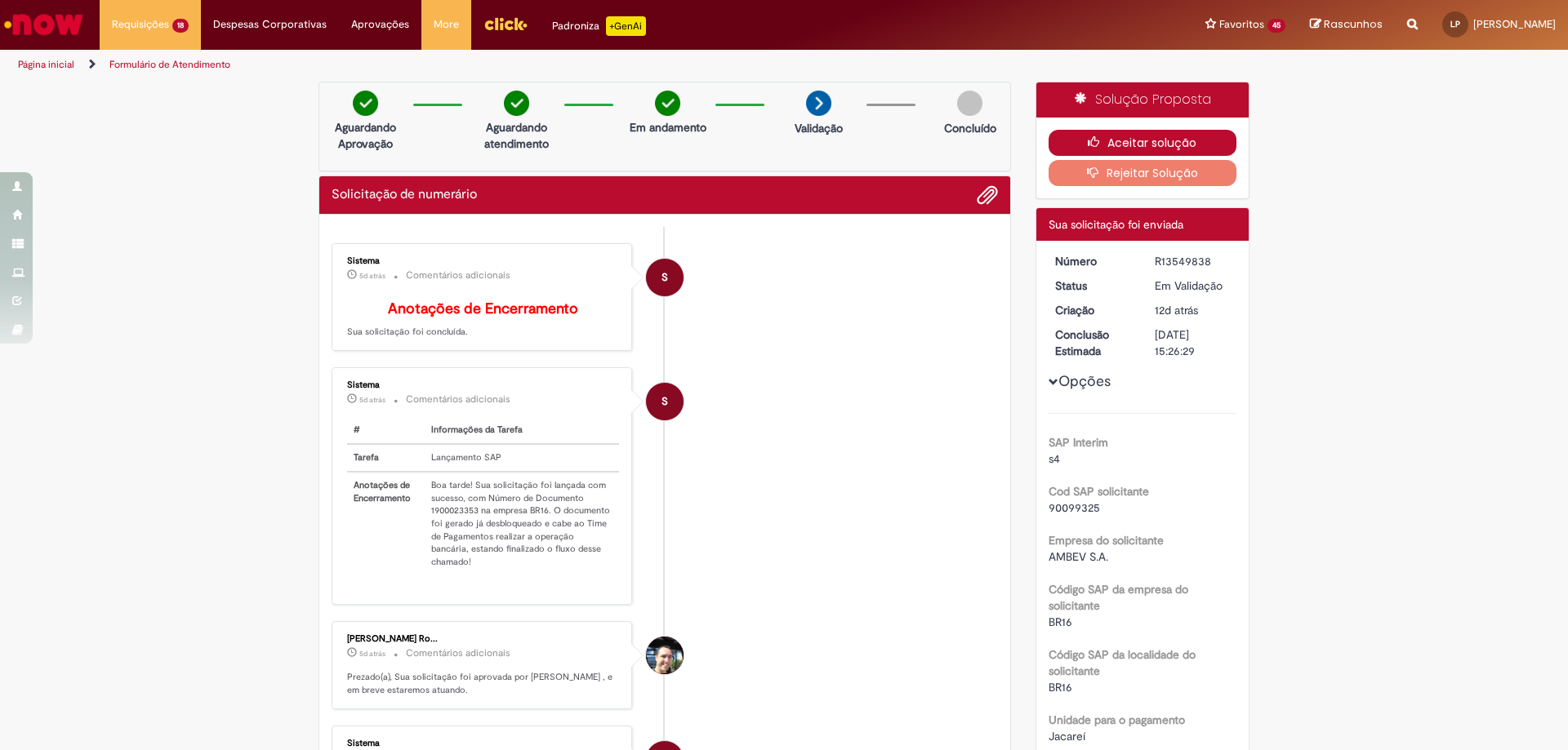
click at [1163, 141] on button "Aceitar solução" at bounding box center [1143, 142] width 189 height 26
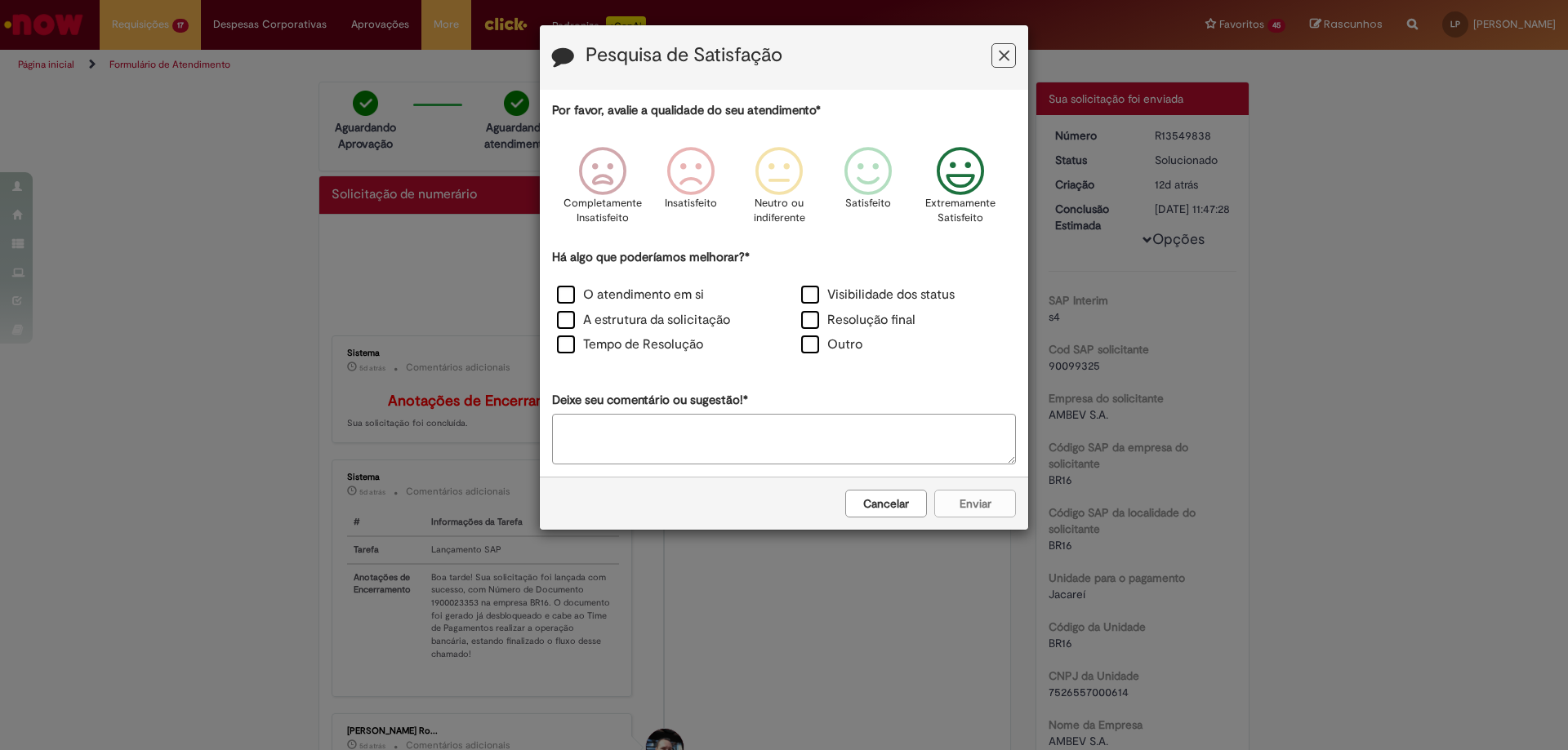
drag, startPoint x: 979, startPoint y: 175, endPoint x: 944, endPoint y: 179, distance: 35.2
click at [974, 173] on icon "Feedback" at bounding box center [961, 171] width 61 height 49
click at [685, 294] on label "O atendimento em si" at bounding box center [631, 295] width 147 height 19
click at [987, 508] on button "Enviar" at bounding box center [976, 503] width 82 height 28
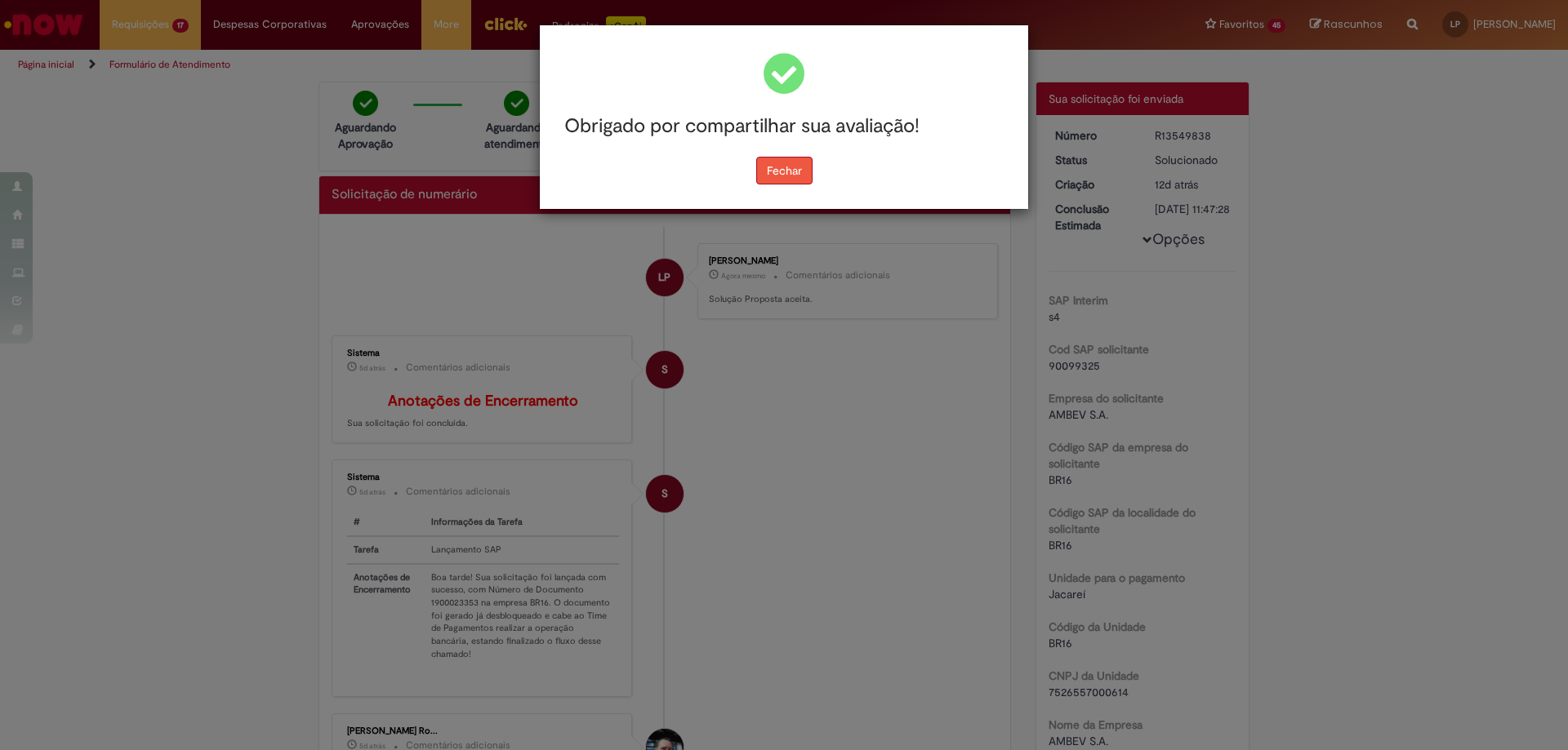
click at [794, 174] on button "Fechar" at bounding box center [784, 171] width 56 height 28
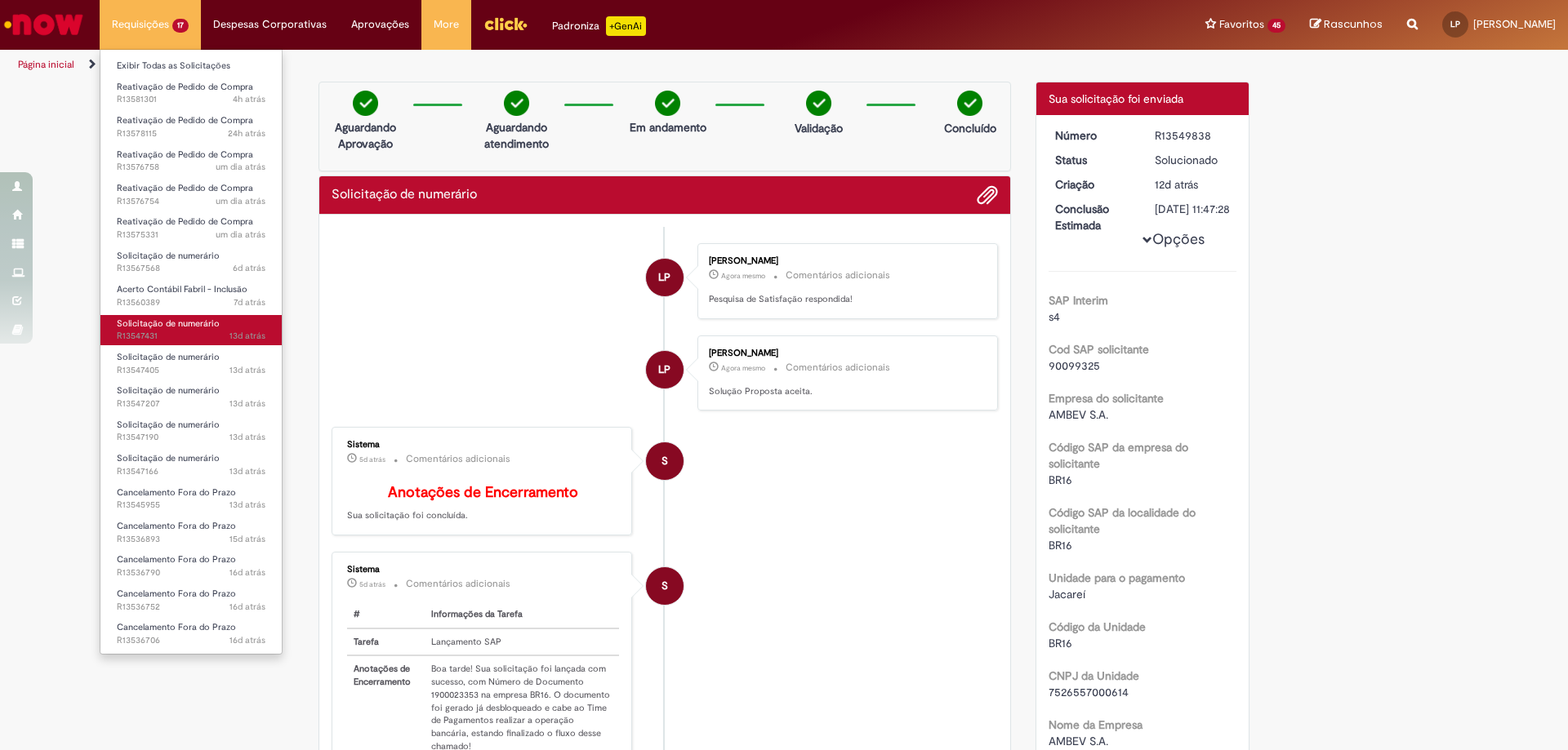
click at [173, 334] on span "13d atrás 13 dias atrás R13547431" at bounding box center [191, 336] width 149 height 13
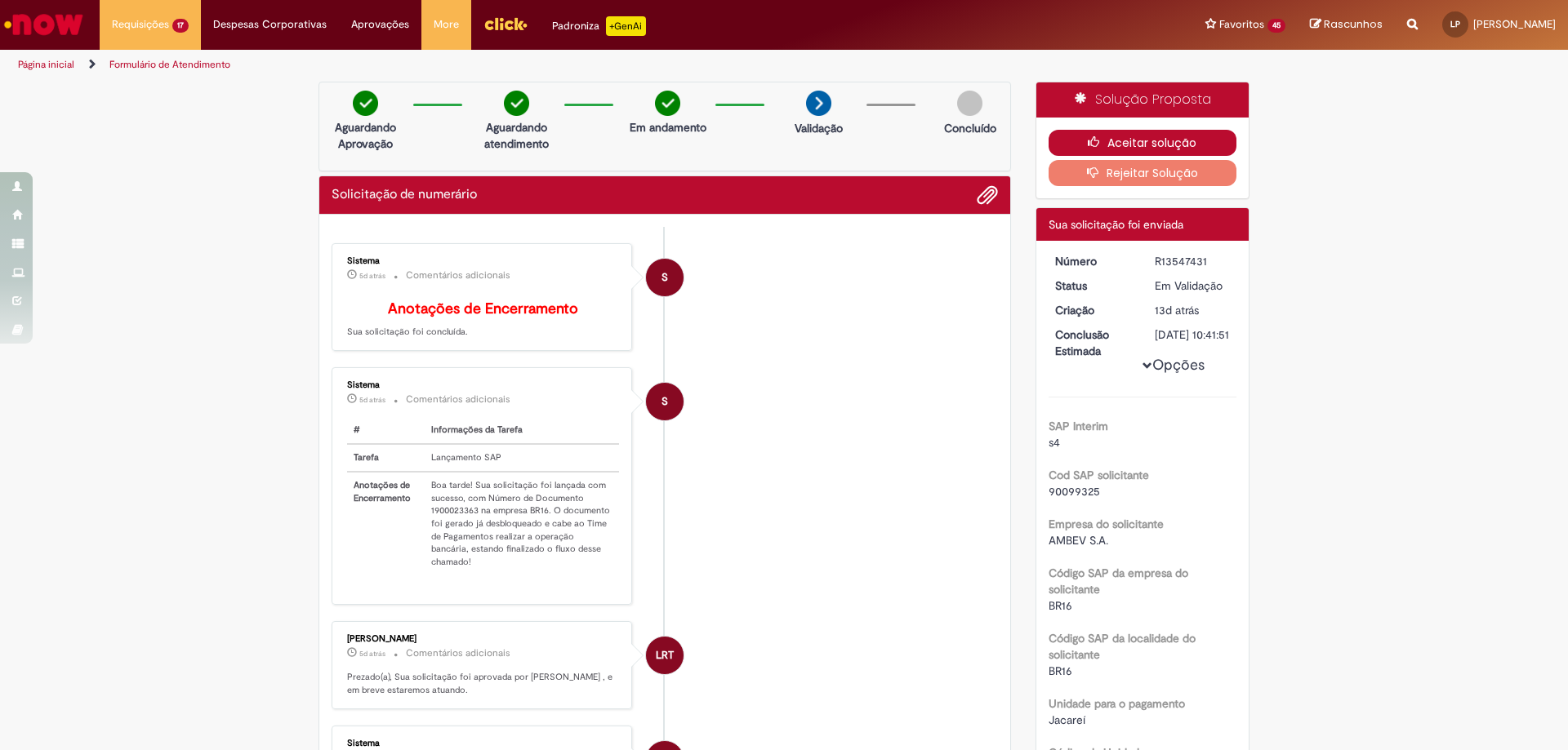
click at [1204, 145] on button "Aceitar solução" at bounding box center [1143, 142] width 189 height 26
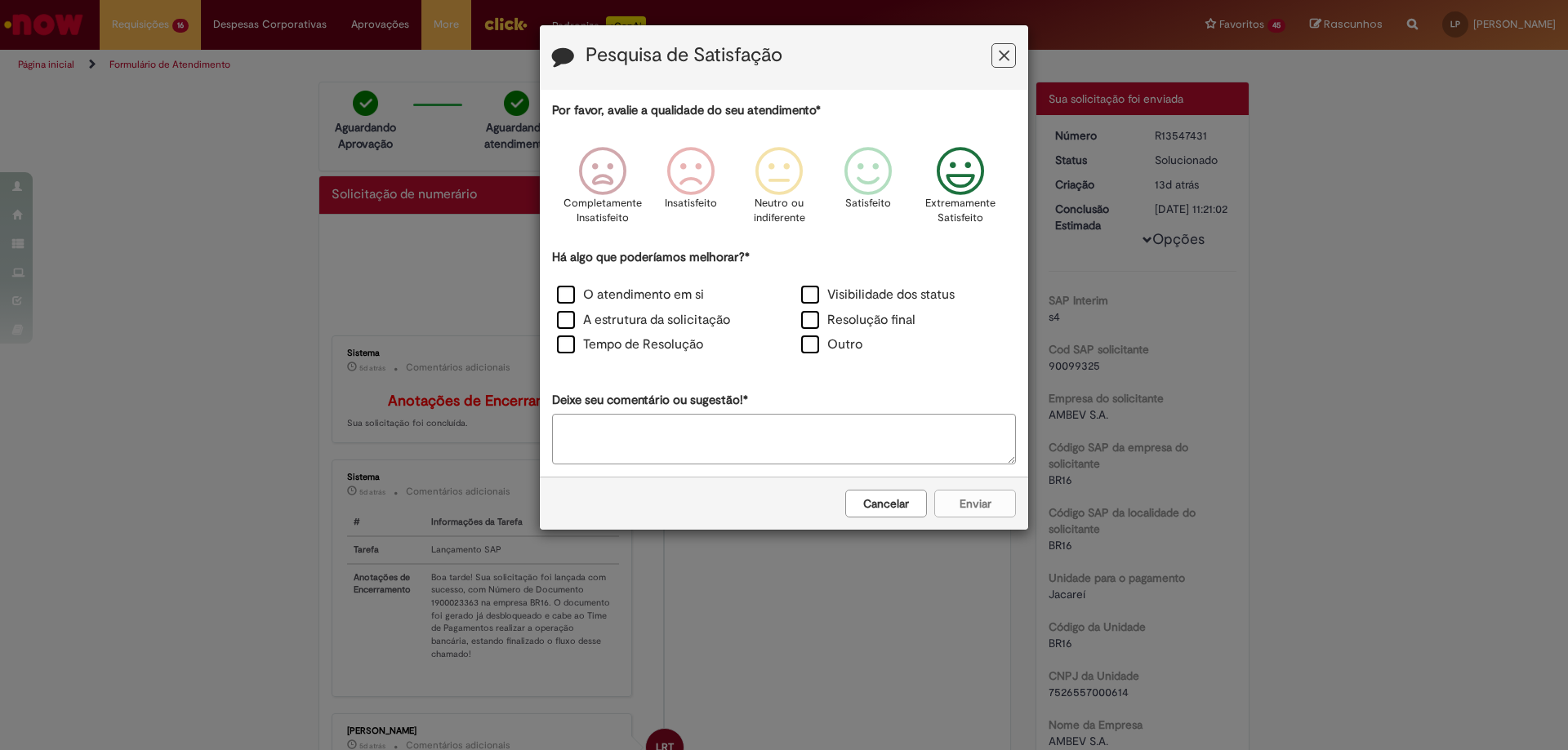
click at [975, 160] on icon "Feedback" at bounding box center [961, 171] width 61 height 49
click at [662, 291] on label "O atendimento em si" at bounding box center [631, 295] width 147 height 19
click at [972, 512] on button "Enviar" at bounding box center [976, 503] width 82 height 28
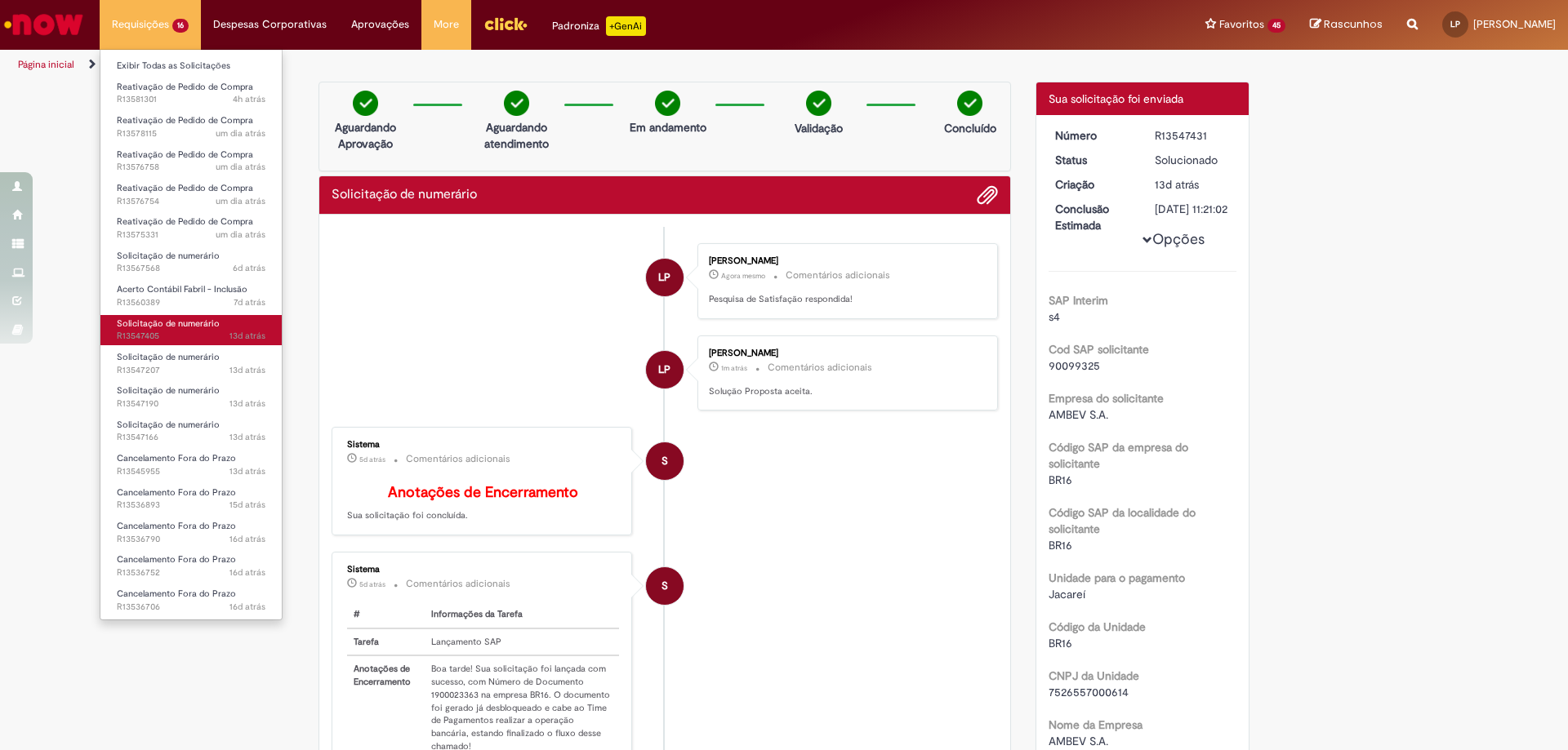
click at [230, 325] on link "Solicitação de numerário 13d atrás 13 dias atrás R13547405" at bounding box center [191, 329] width 181 height 30
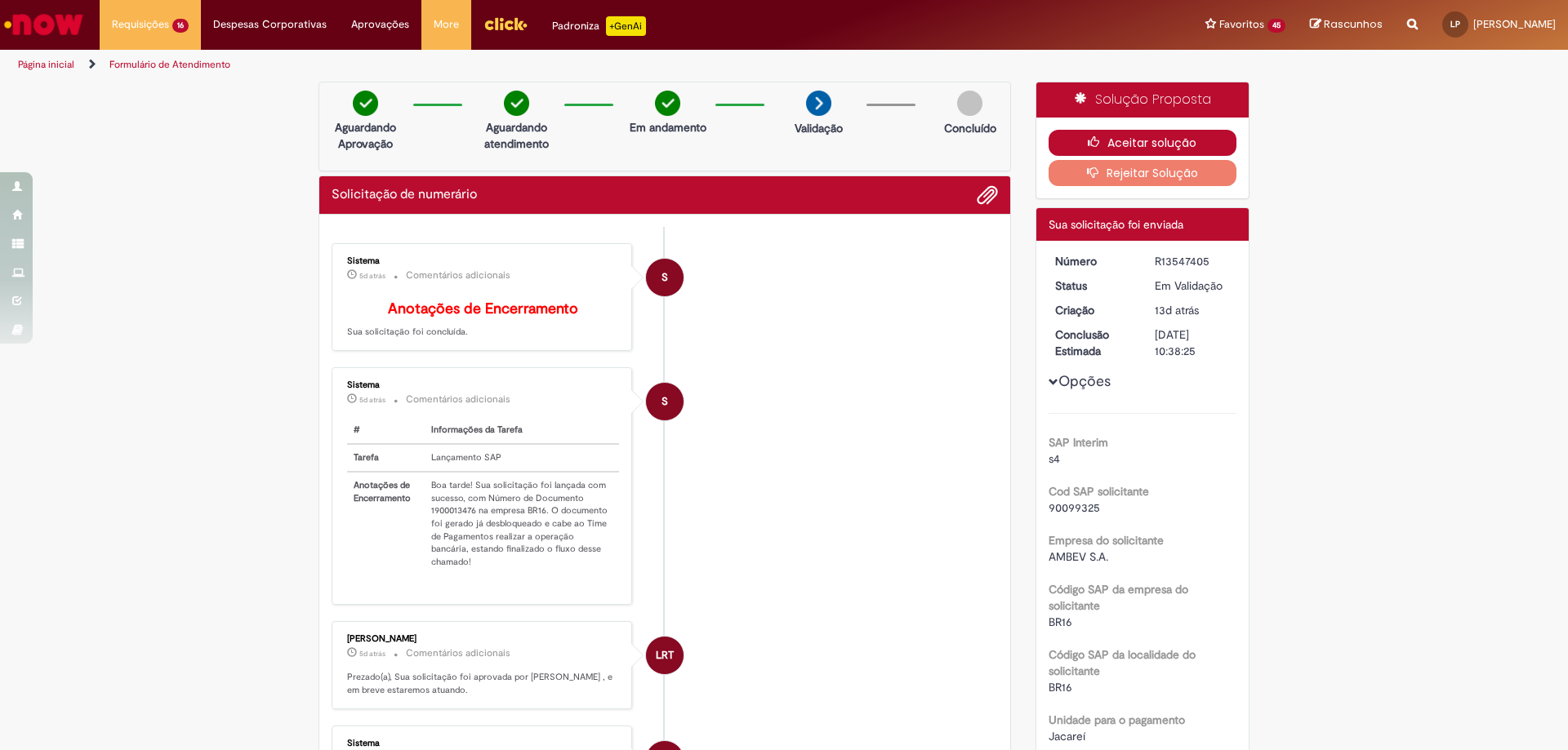
click at [1192, 144] on button "Aceitar solução" at bounding box center [1143, 142] width 189 height 26
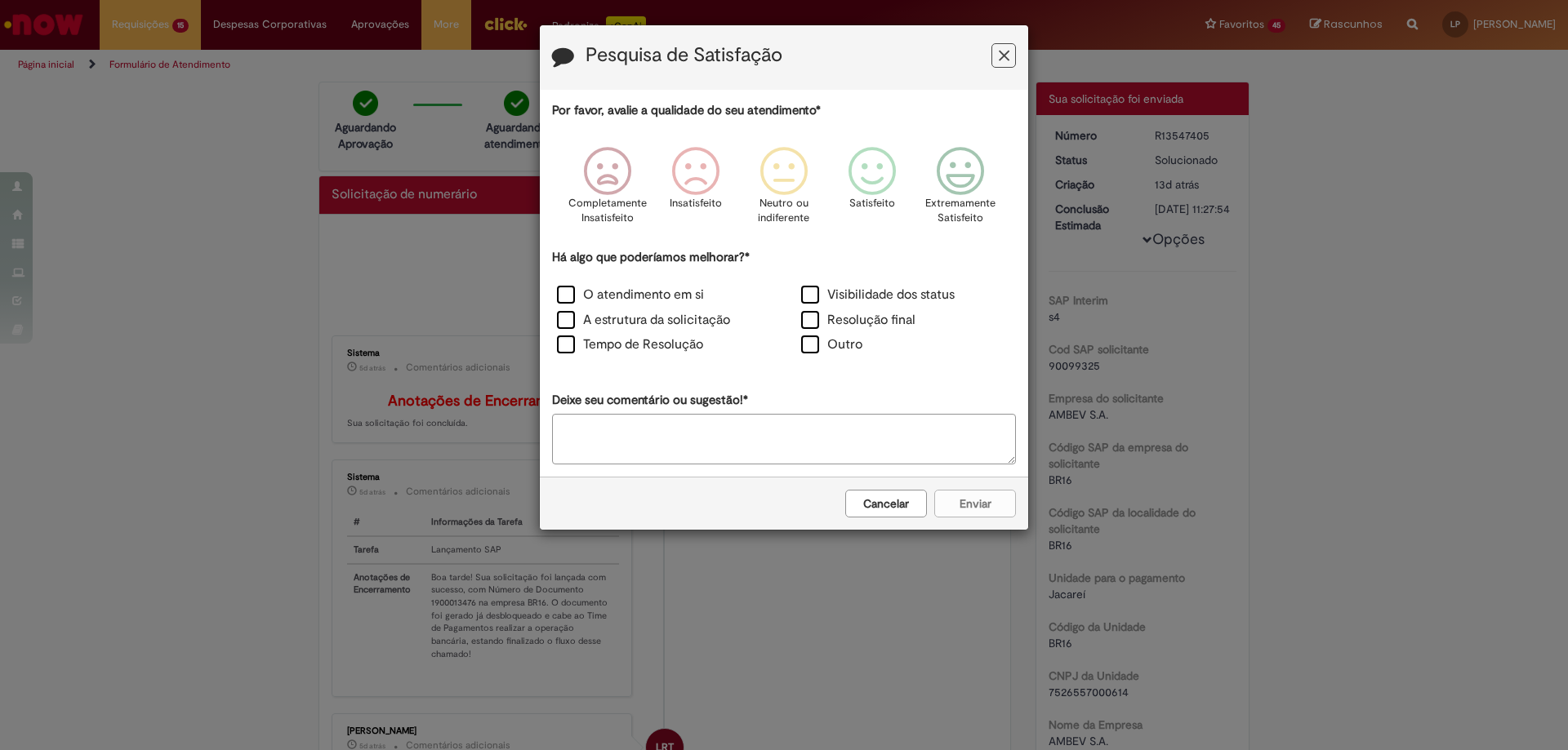
click at [1005, 56] on icon "Feedback" at bounding box center [1004, 55] width 10 height 17
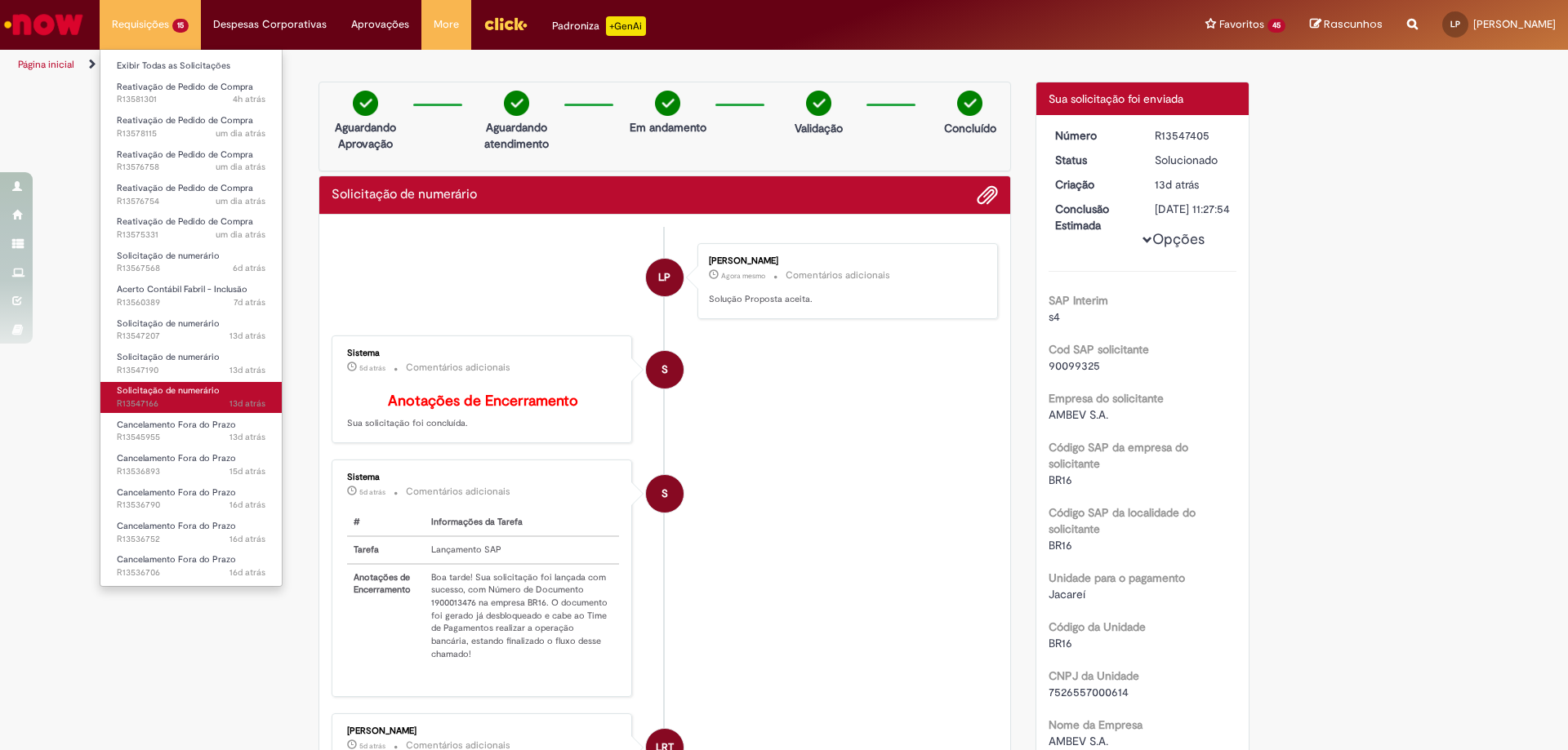
click at [187, 392] on span "Solicitação de numerário" at bounding box center [168, 391] width 103 height 12
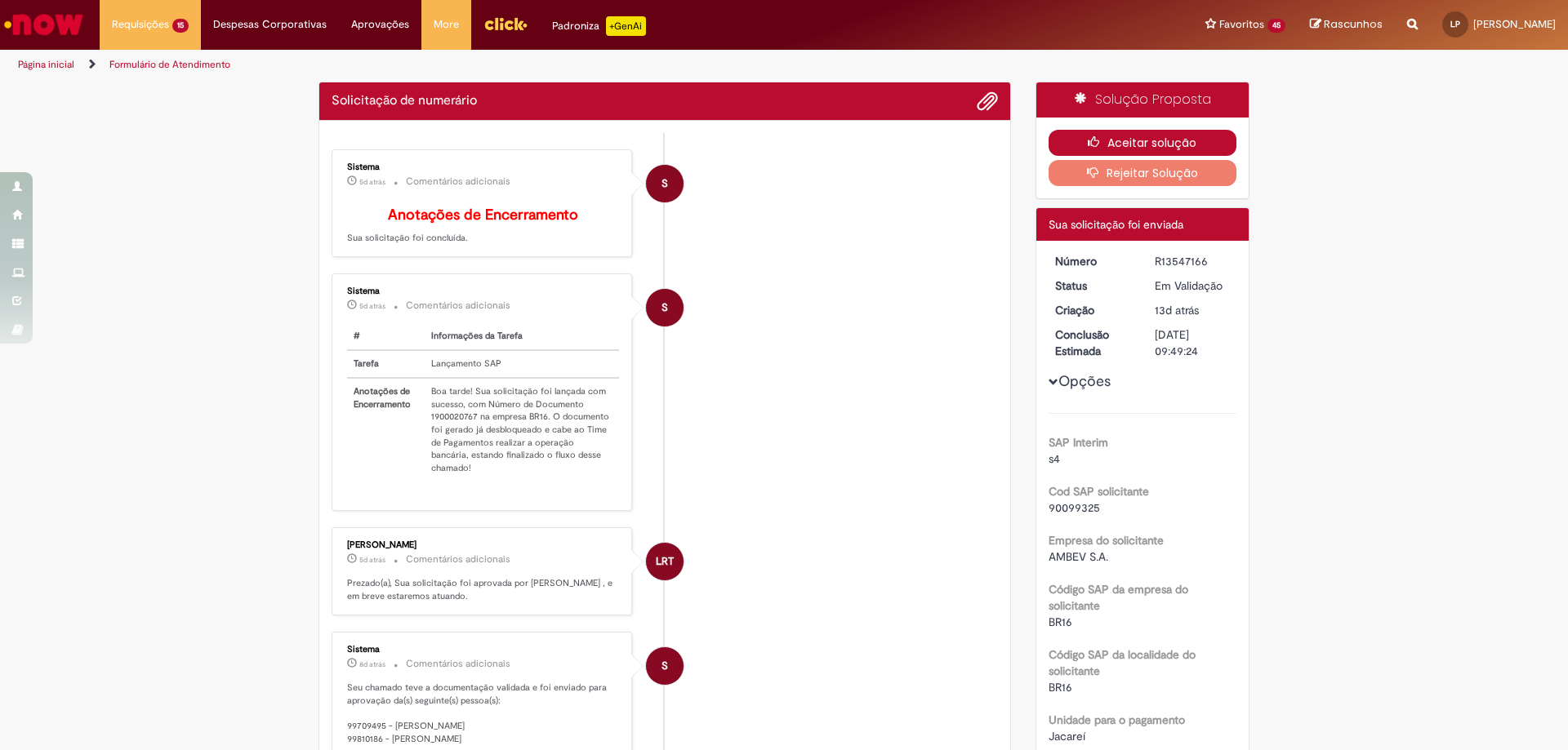
click at [1184, 130] on button "Aceitar solução" at bounding box center [1143, 142] width 189 height 26
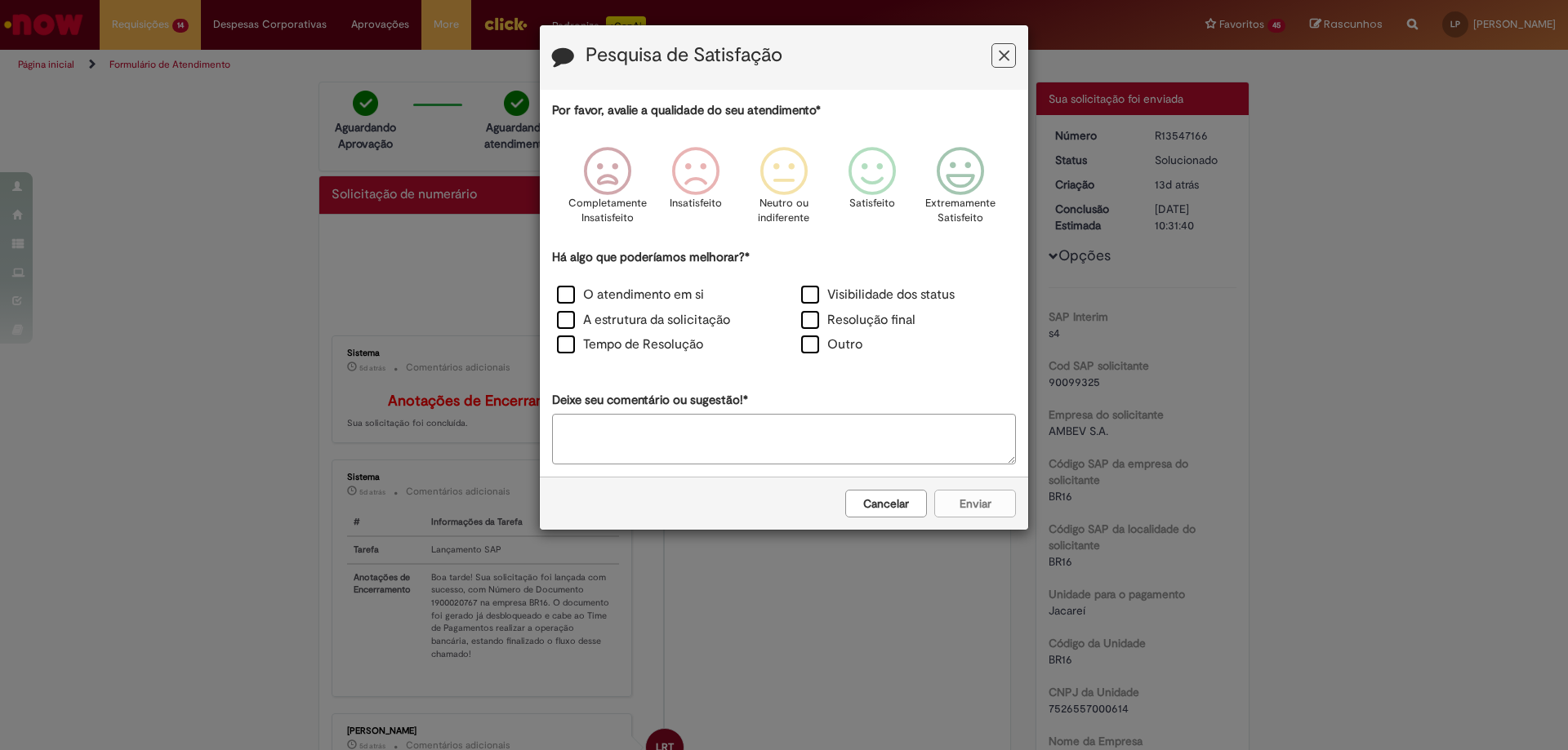
click at [1001, 55] on icon "Feedback" at bounding box center [1004, 55] width 10 height 17
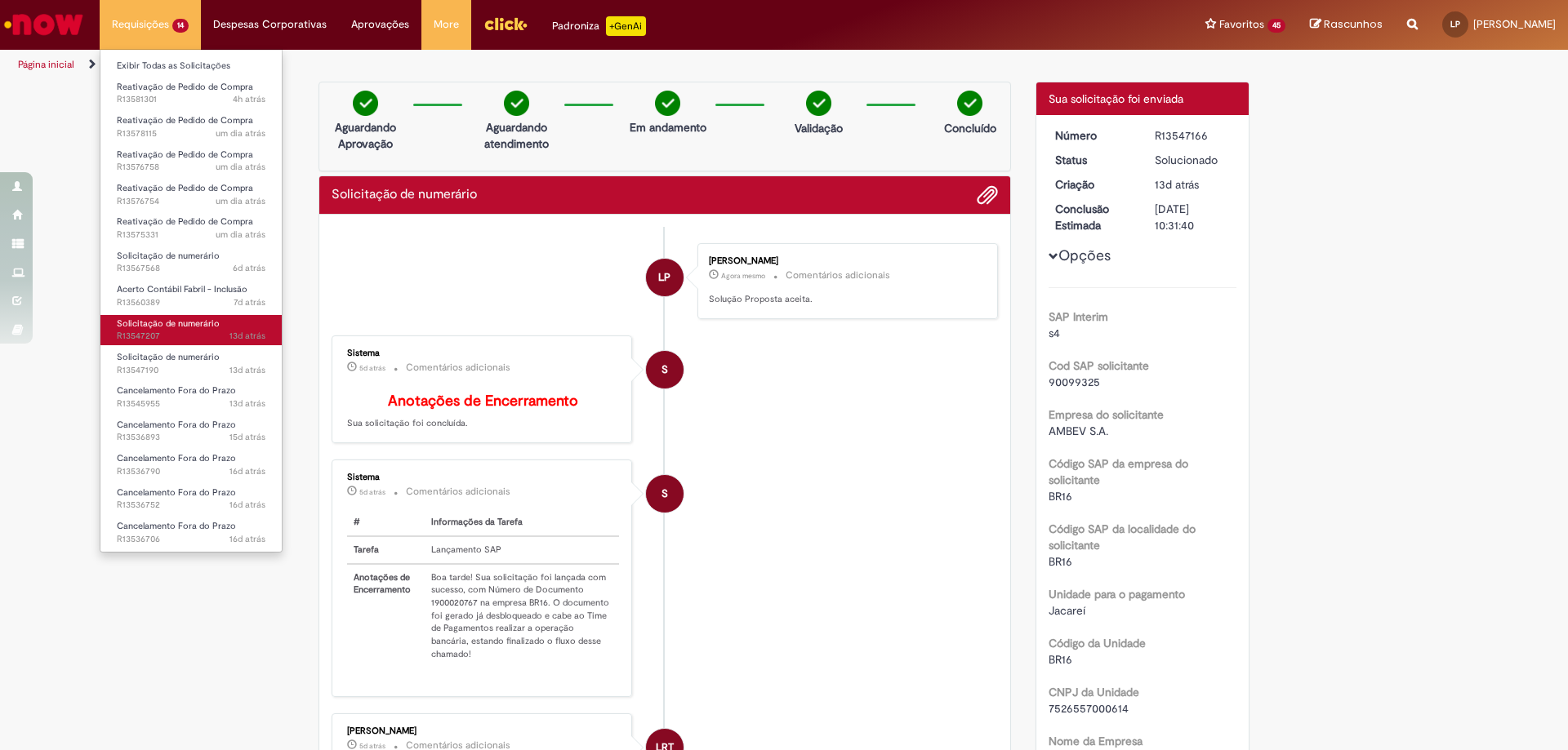
click at [158, 326] on span "Solicitação de numerário" at bounding box center [168, 323] width 103 height 12
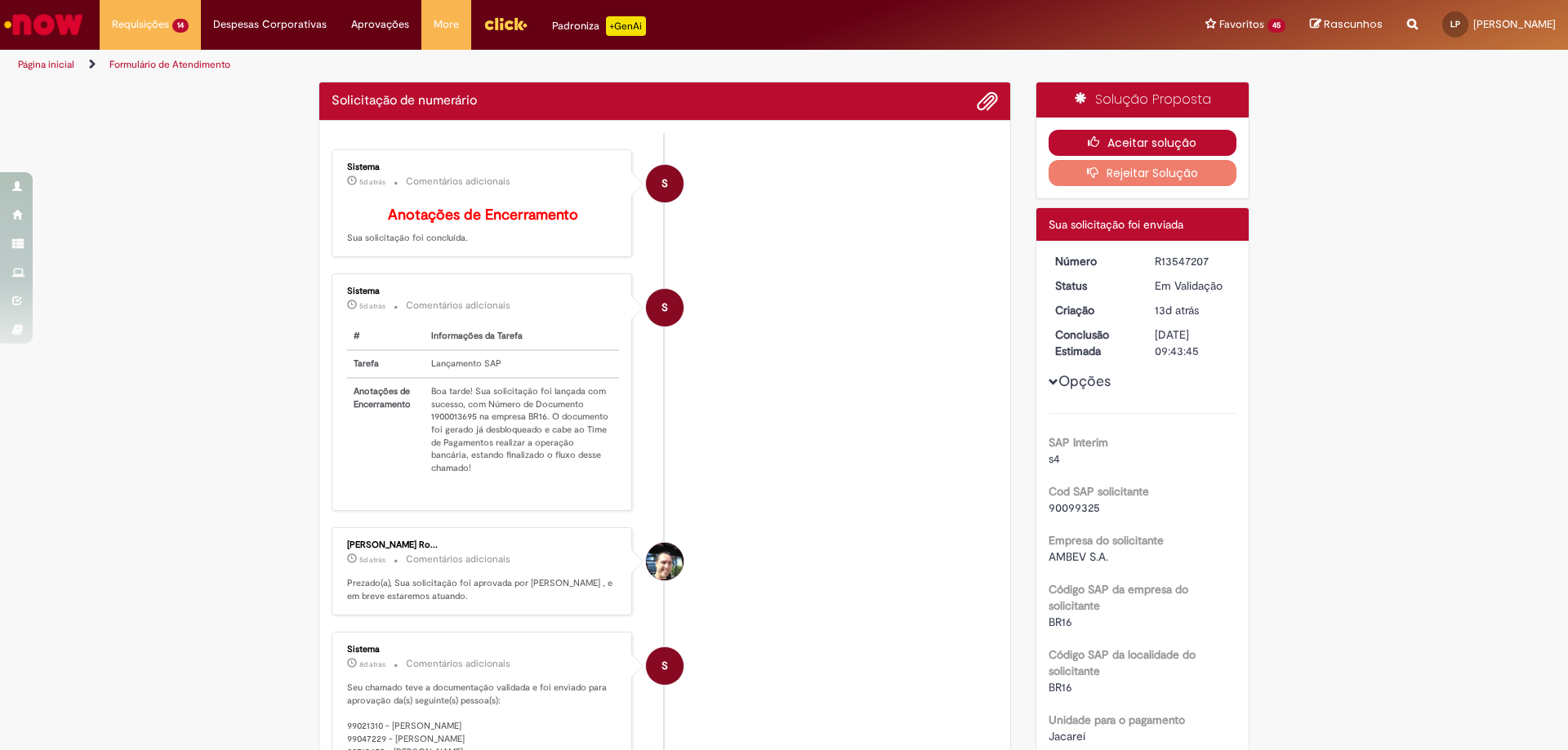
click at [1145, 139] on button "Aceitar solução" at bounding box center [1143, 142] width 189 height 26
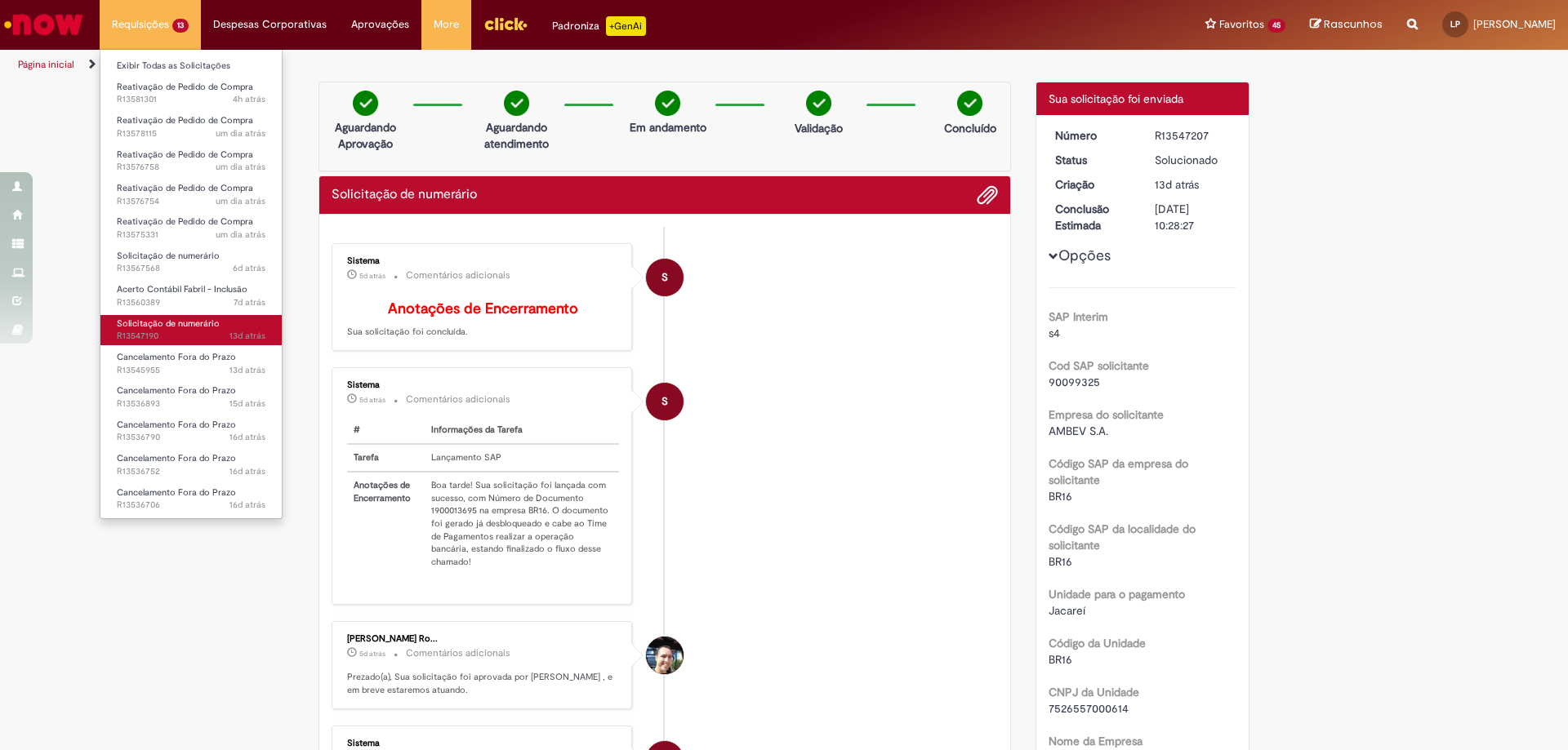
click at [183, 331] on span "13d atrás 13 dias atrás R13547190" at bounding box center [191, 336] width 149 height 13
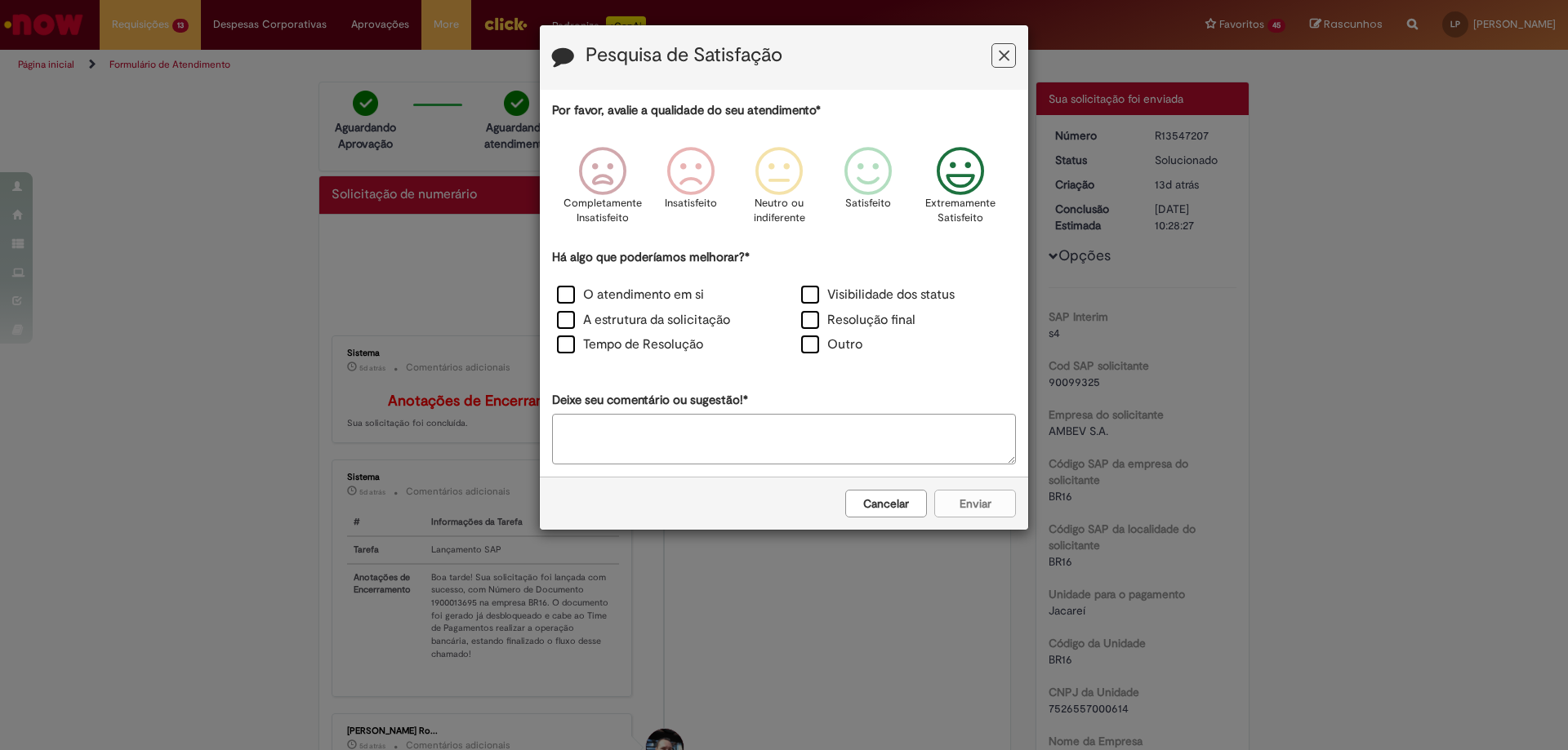
click at [955, 172] on icon "Feedback" at bounding box center [961, 171] width 61 height 49
click at [638, 298] on label "O atendimento em si" at bounding box center [631, 295] width 147 height 19
click at [973, 513] on button "Enviar" at bounding box center [976, 503] width 82 height 28
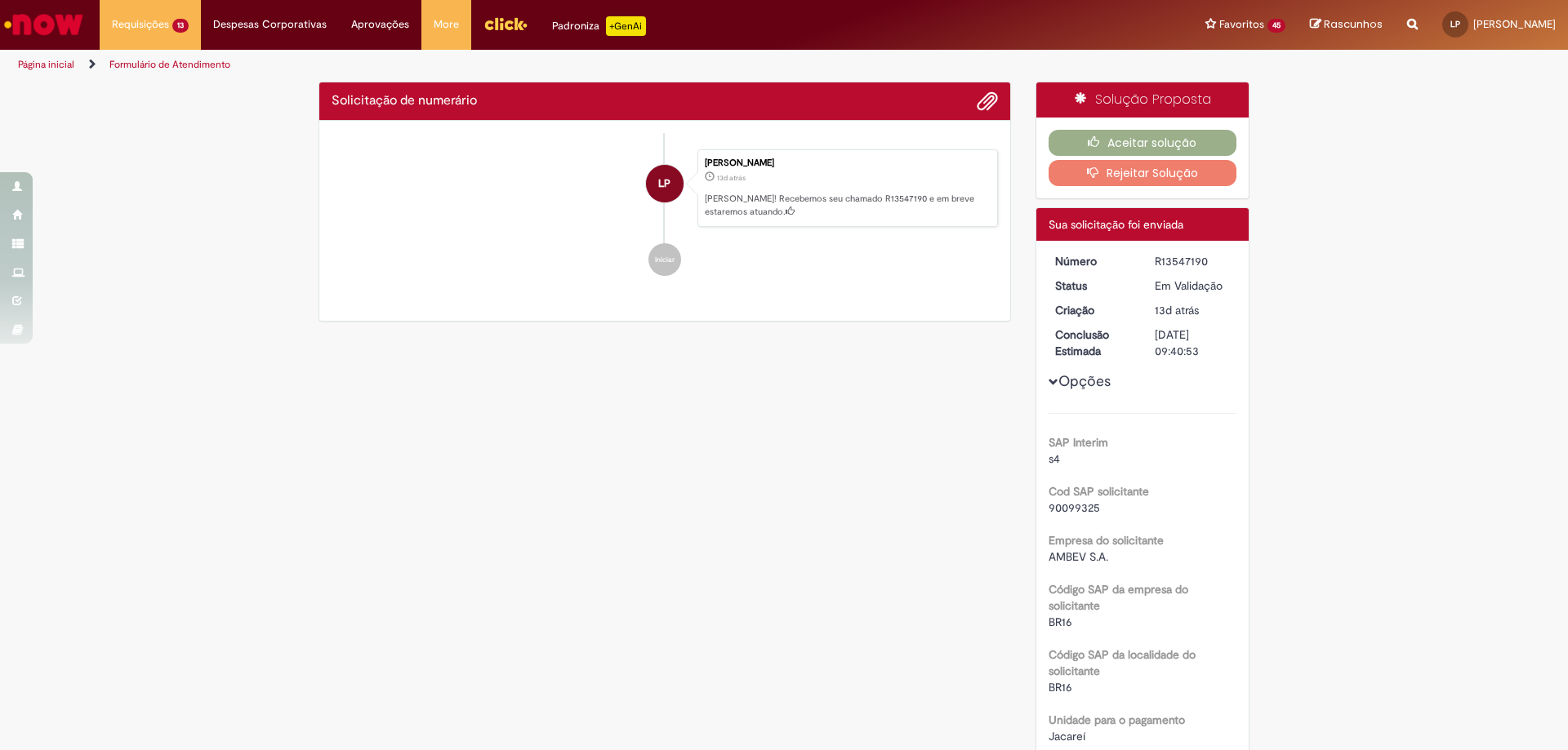
click at [766, 139] on div "Fechar" at bounding box center [784, 125] width 463 height 28
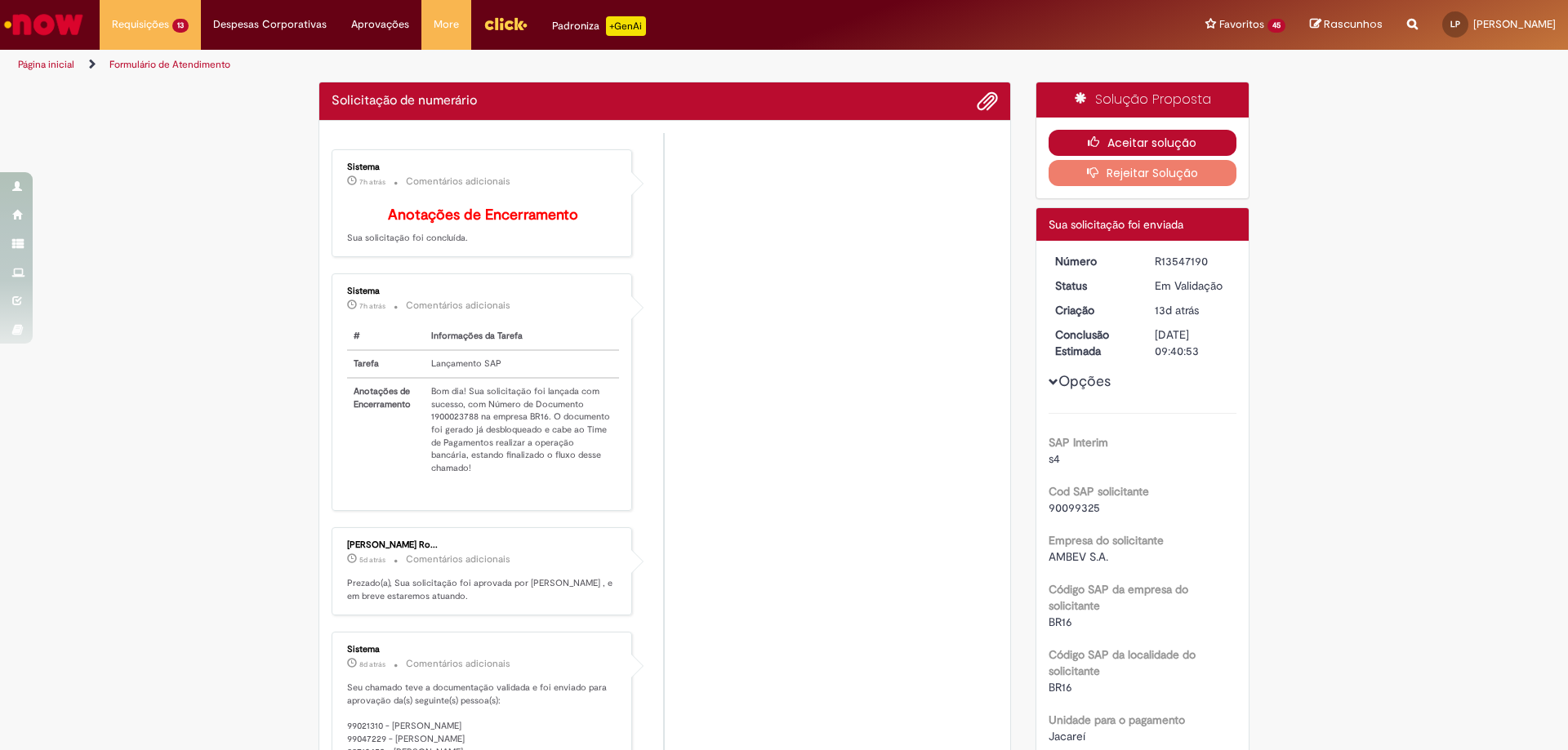
click at [1176, 142] on button "Aceitar solução" at bounding box center [1143, 142] width 189 height 26
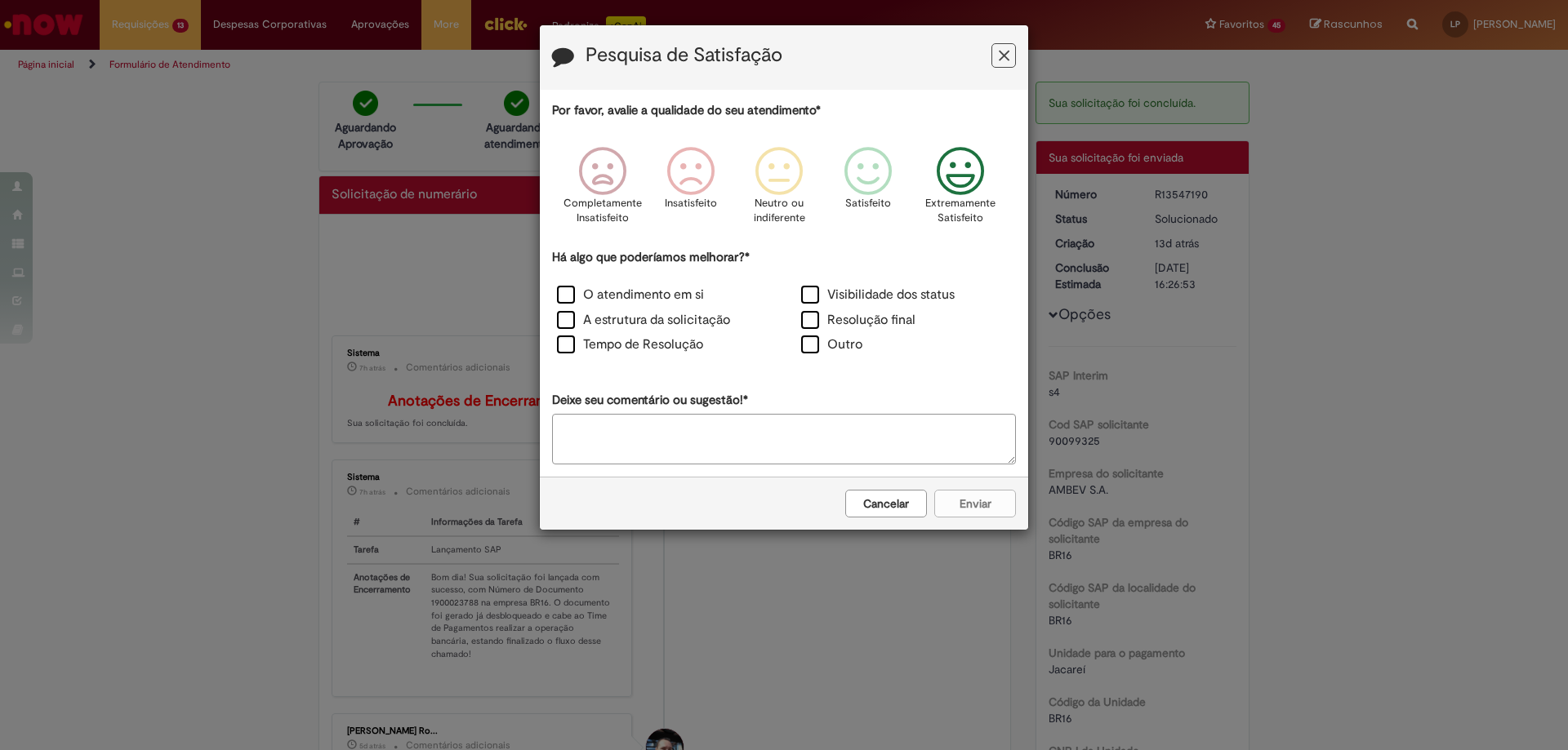
click at [946, 170] on icon "Feedback" at bounding box center [961, 171] width 61 height 49
click at [597, 300] on label "O atendimento em si" at bounding box center [631, 295] width 147 height 19
click at [963, 503] on button "Enviar" at bounding box center [976, 503] width 82 height 28
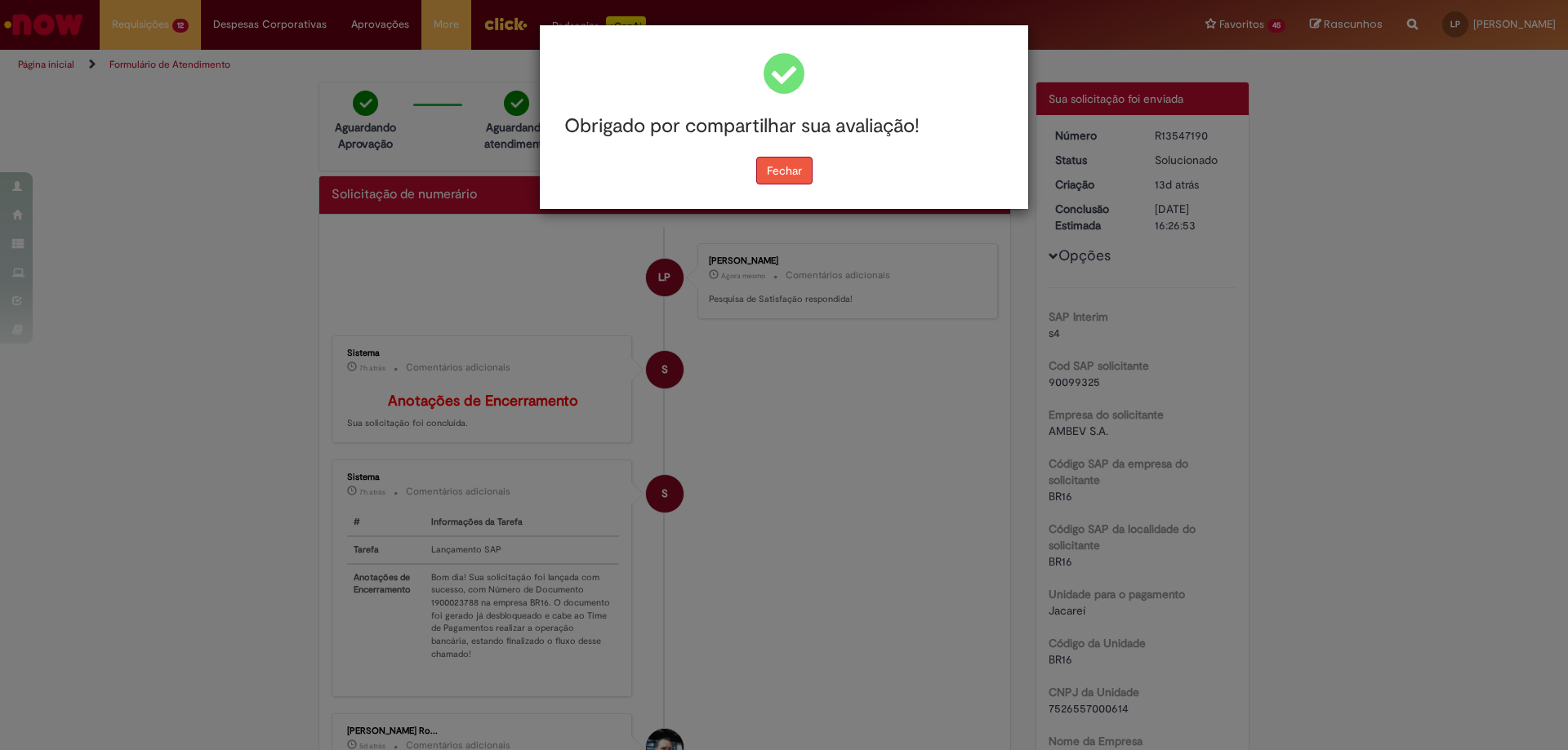
click at [779, 165] on button "Fechar" at bounding box center [784, 171] width 56 height 28
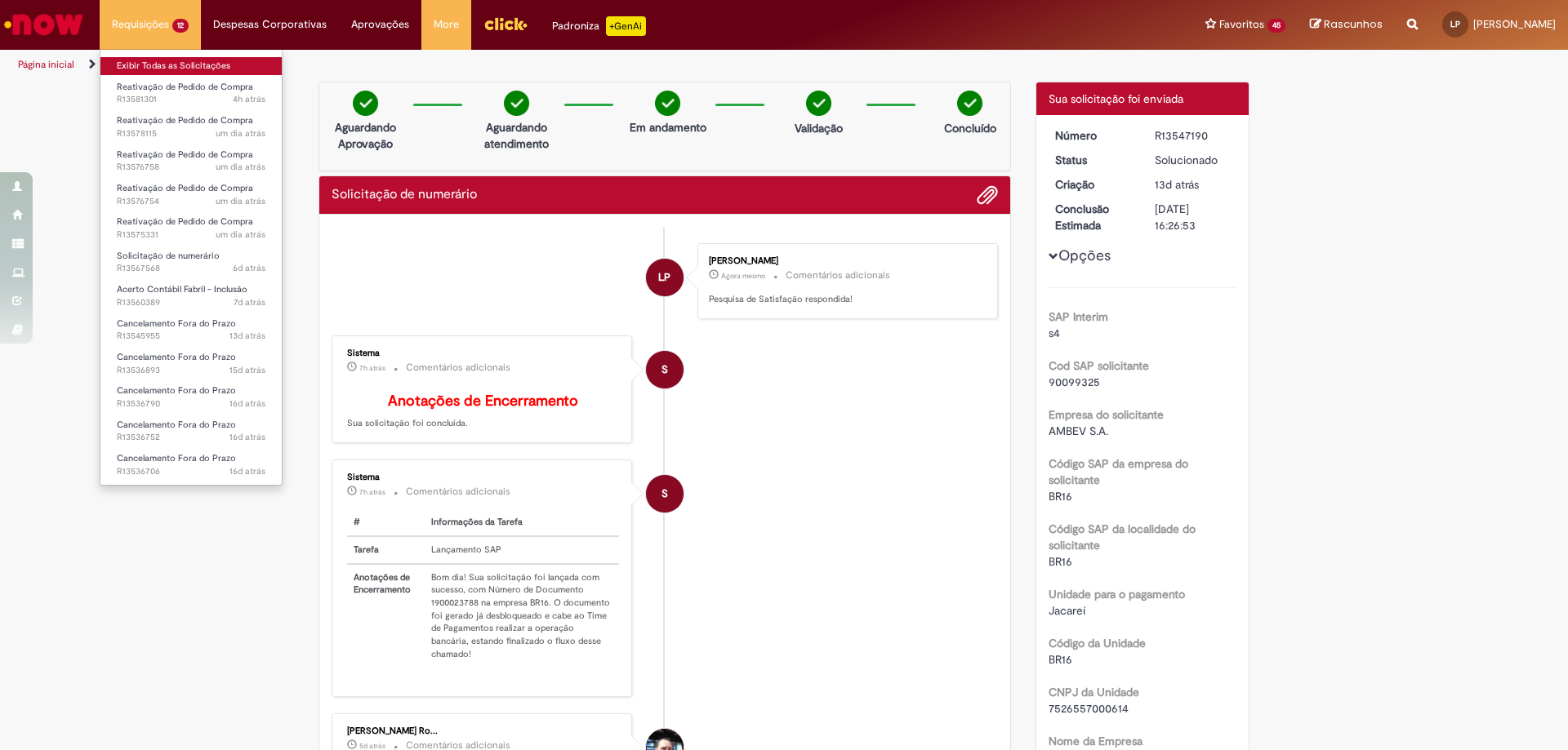
click at [192, 72] on link "Exibir Todas as Solicitações" at bounding box center [191, 66] width 181 height 18
